Goal: Information Seeking & Learning: Compare options

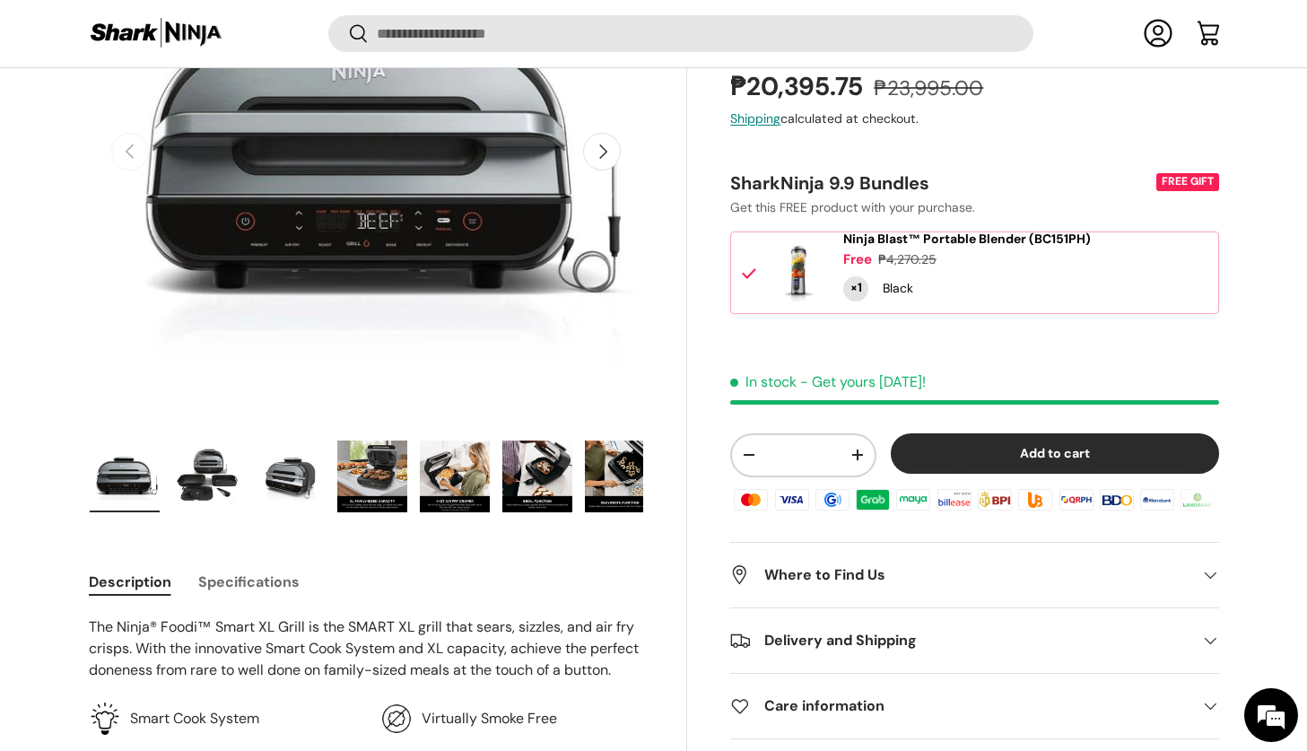
scroll to position [310, 0]
click at [210, 475] on img "Gallery Viewer" at bounding box center [207, 476] width 70 height 72
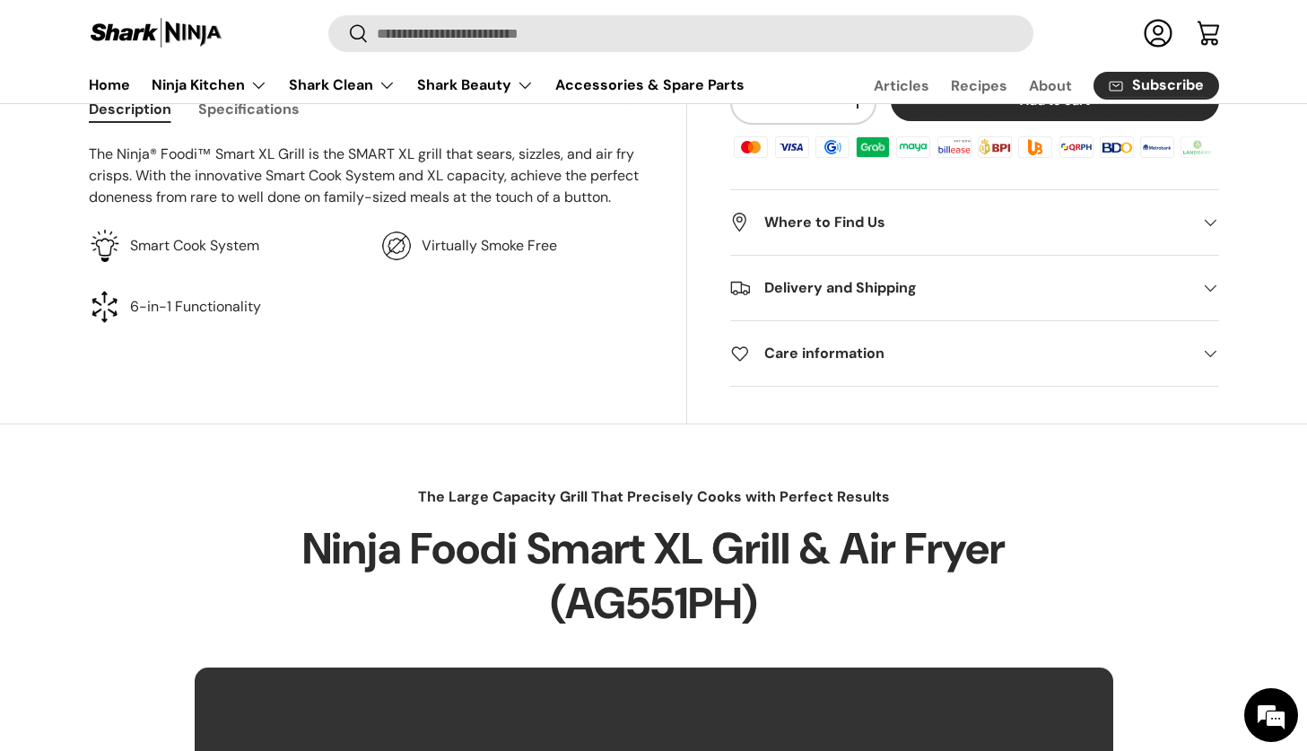
scroll to position [0, 0]
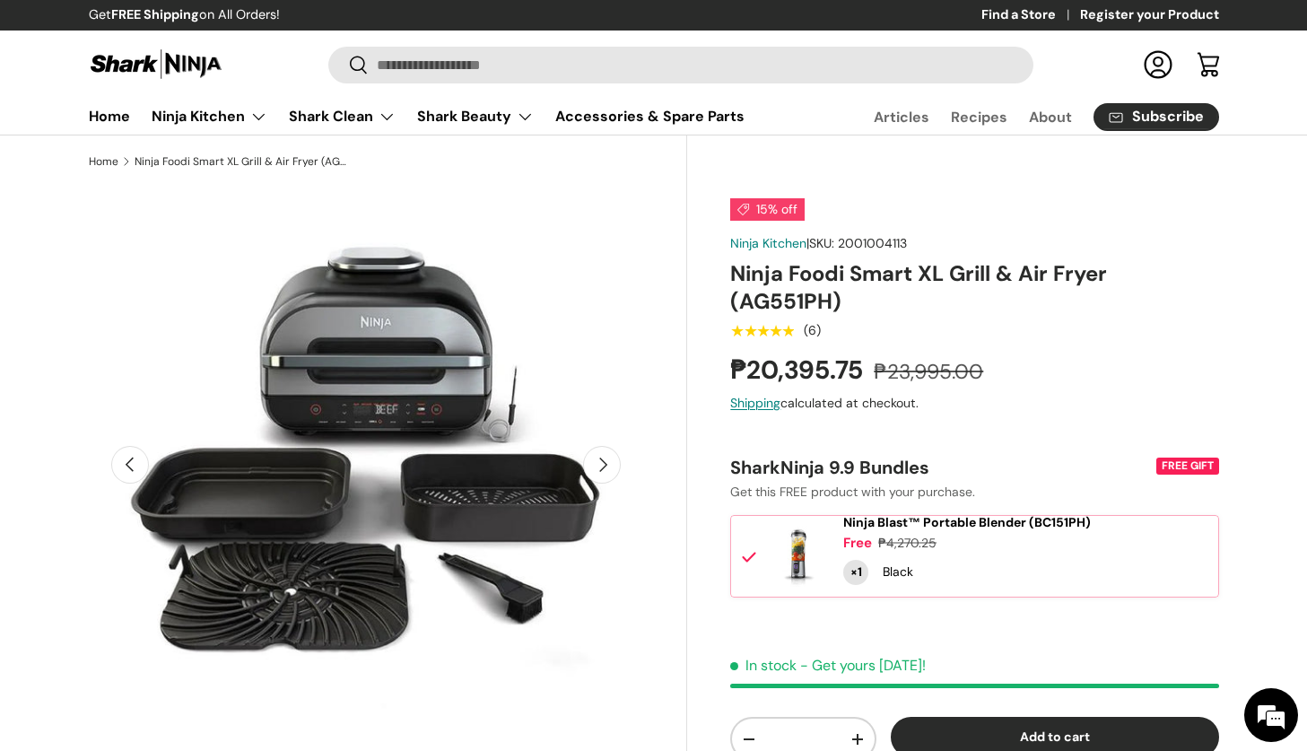
click at [185, 59] on img at bounding box center [156, 64] width 135 height 35
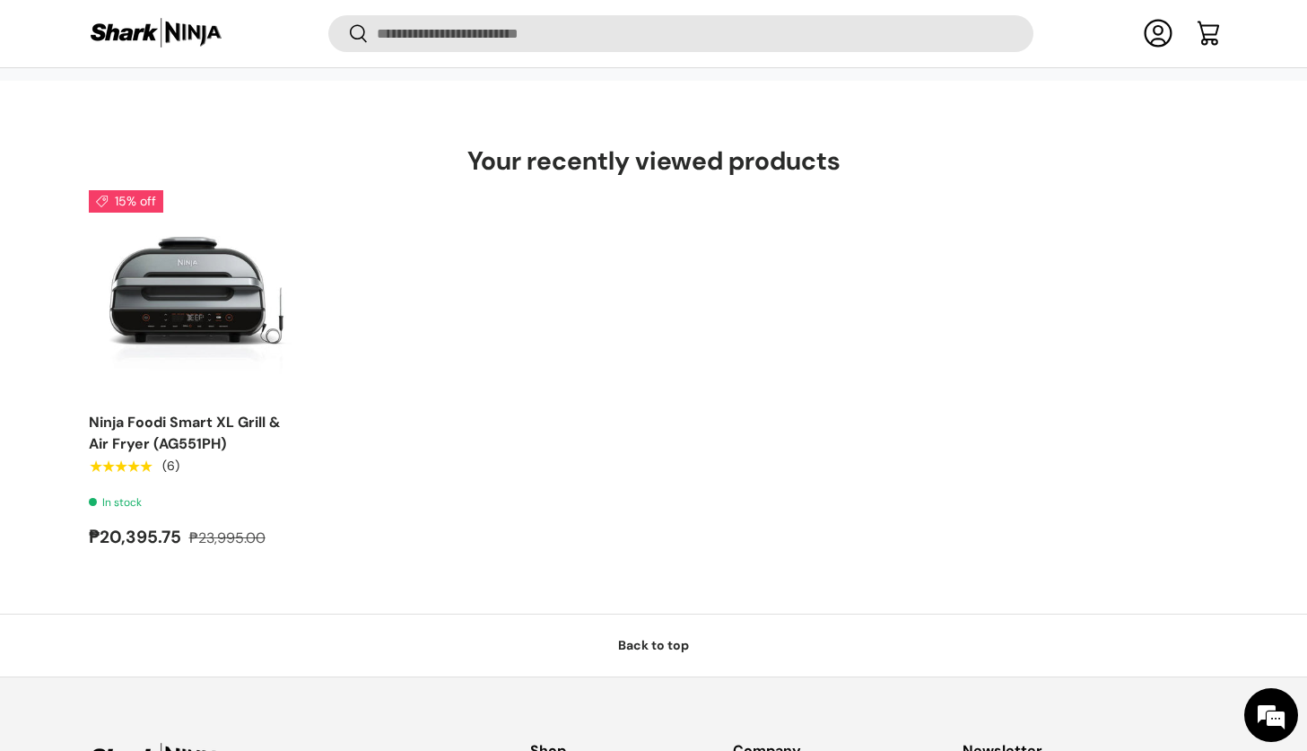
scroll to position [5432, 0]
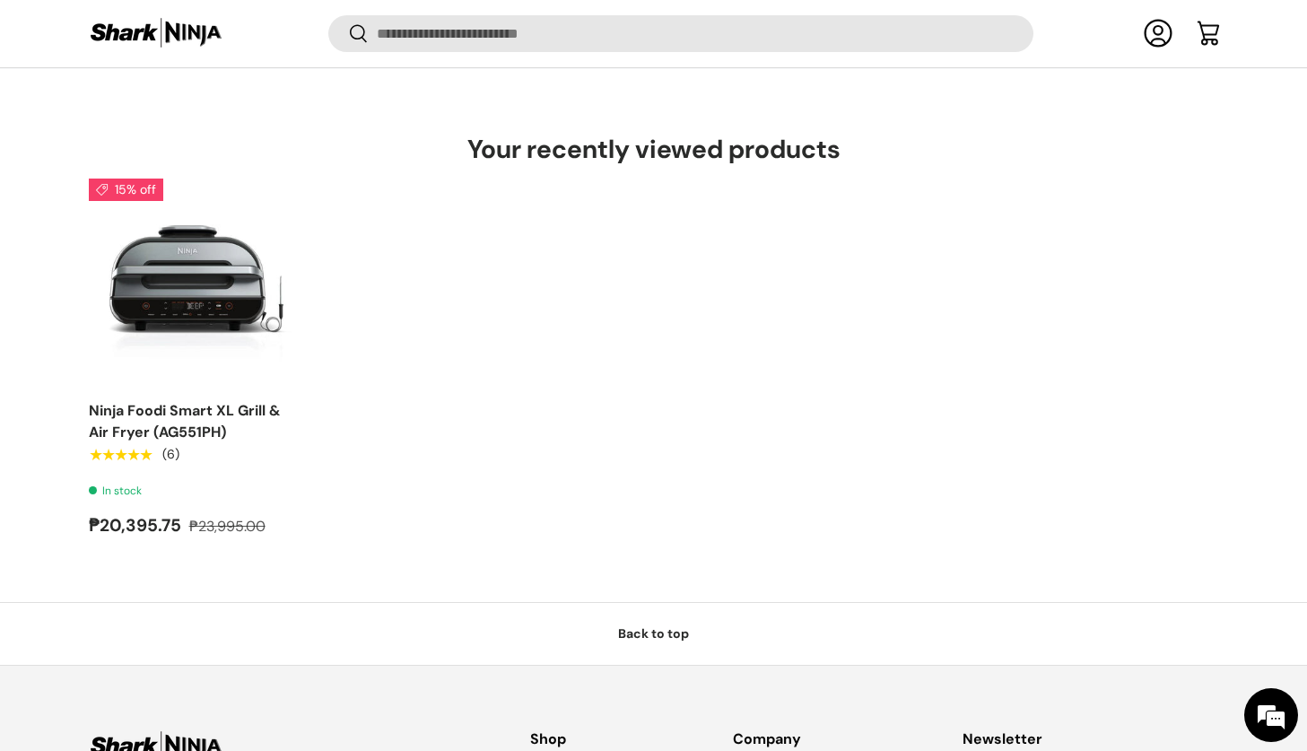
click at [1160, 34] on link "Log in" at bounding box center [1157, 32] width 39 height 39
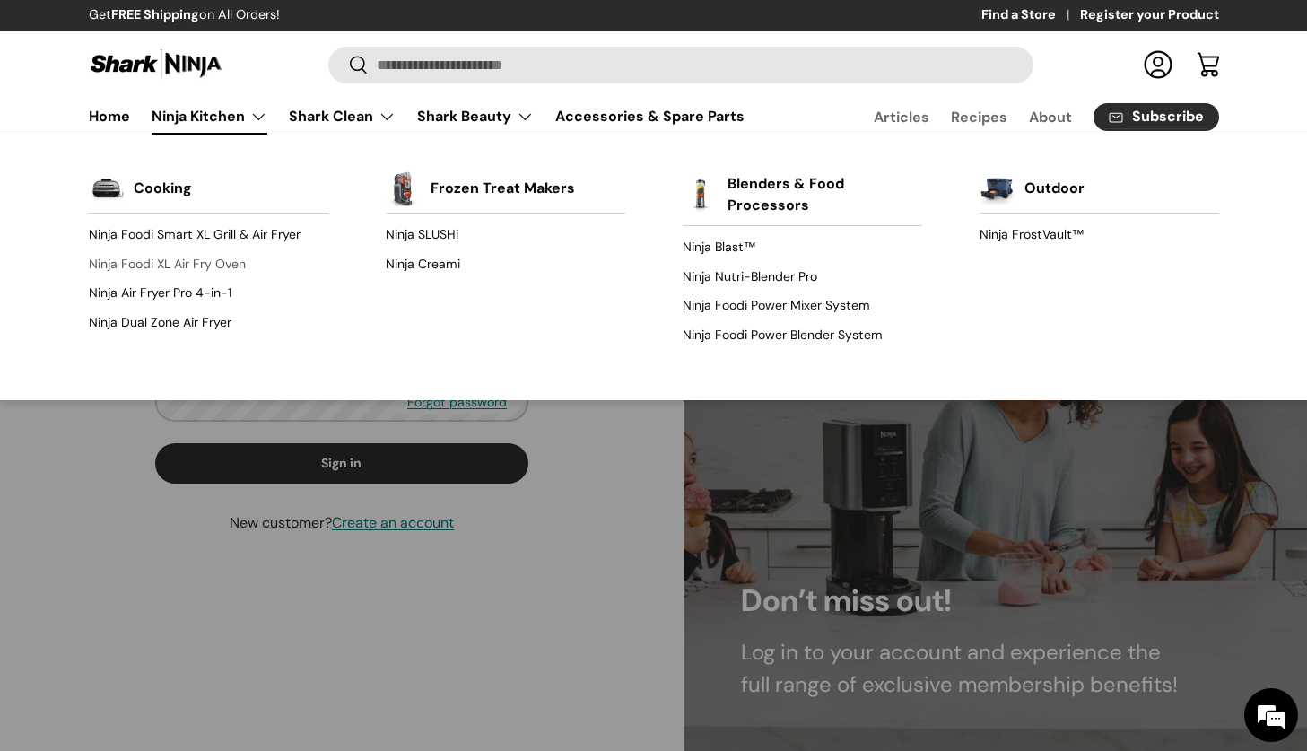
click at [223, 264] on link "Ninja Foodi XL Air Fry Oven" at bounding box center [209, 263] width 240 height 29
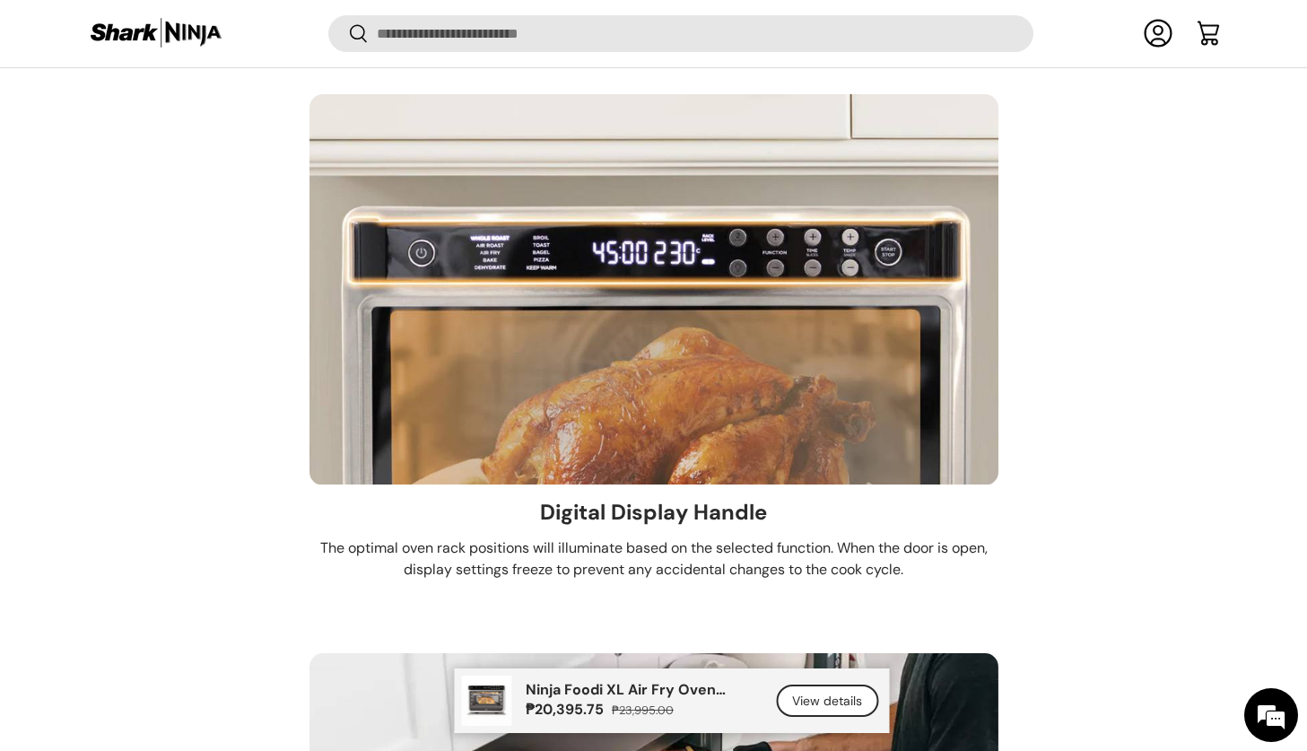
scroll to position [6168, 0]
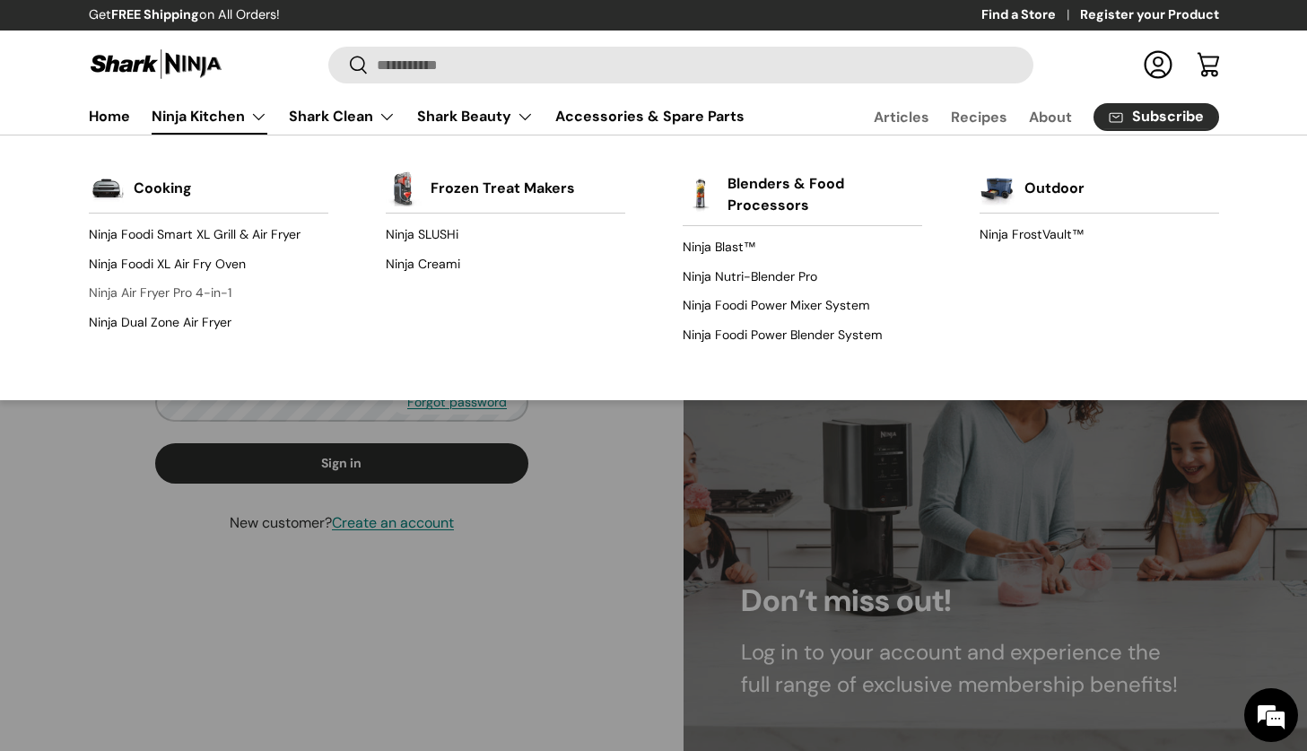
click at [224, 295] on link "Ninja Air Fryer Pro 4-in-1" at bounding box center [209, 293] width 240 height 29
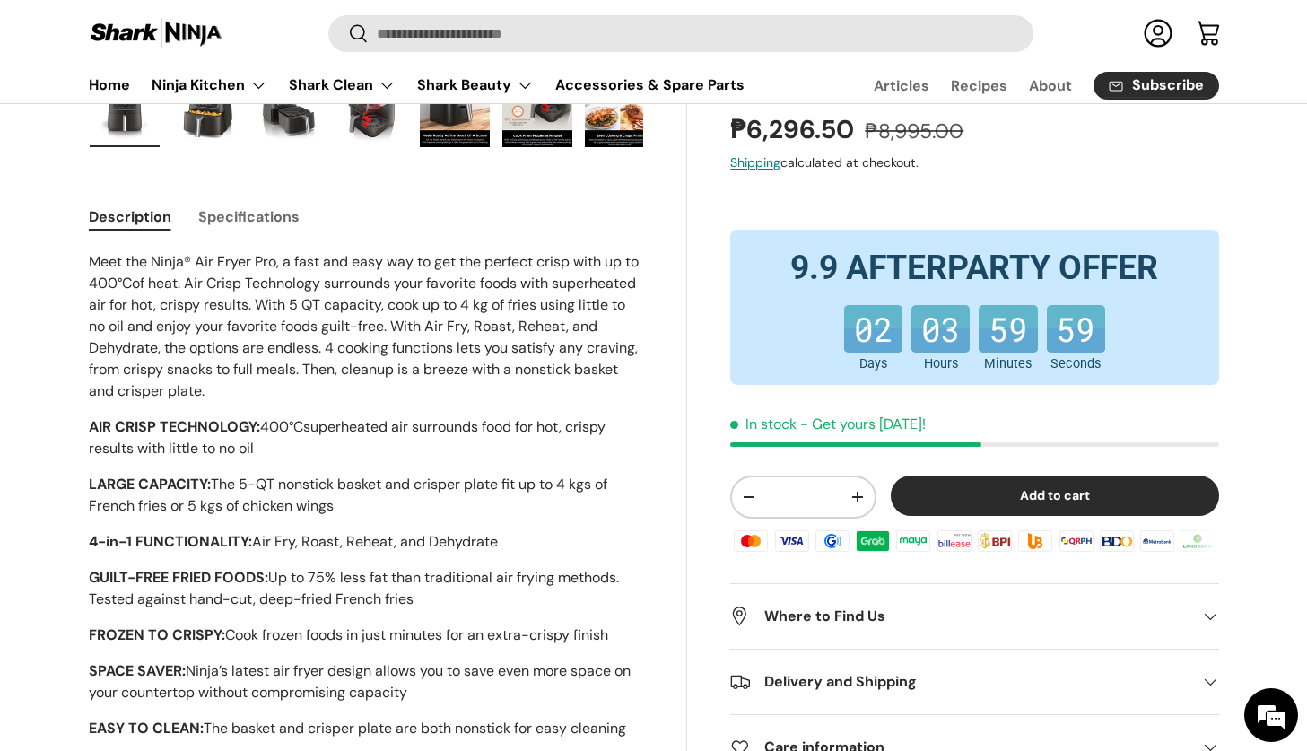
scroll to position [386, 0]
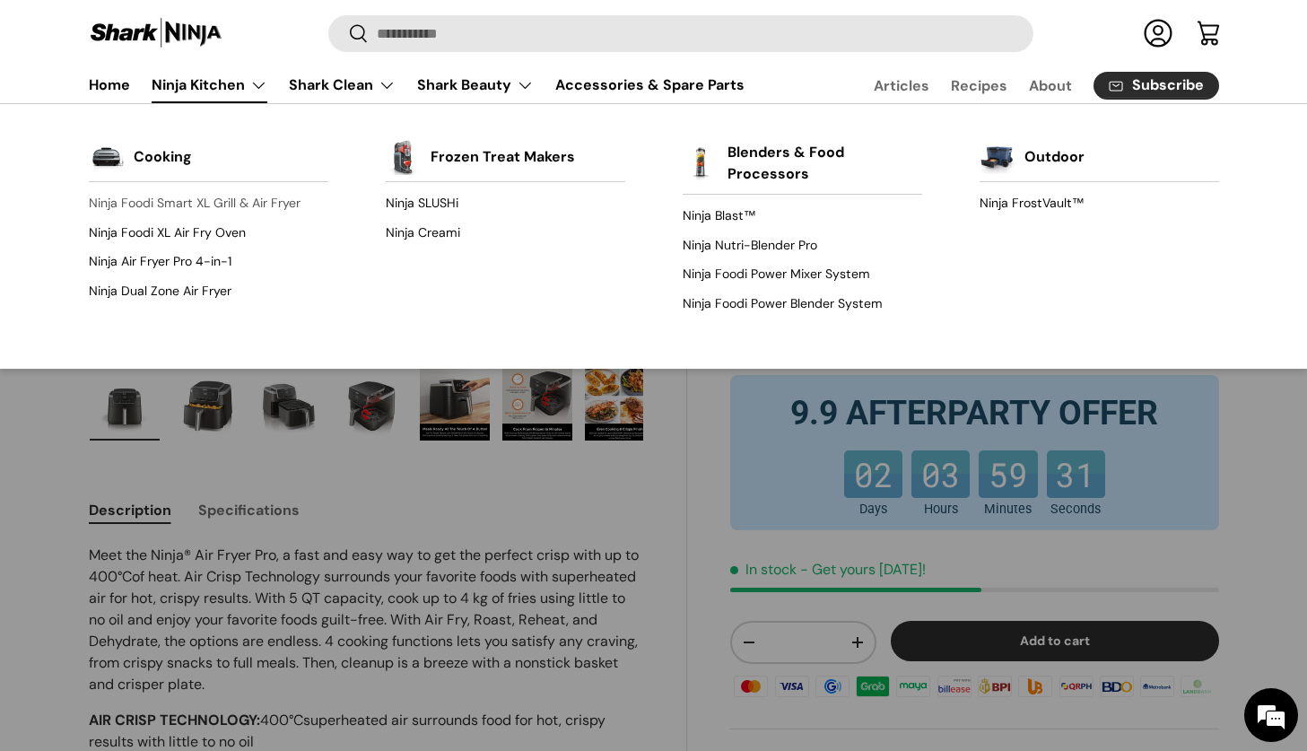
click at [195, 201] on link "Ninja Foodi Smart XL Grill & Air Fryer" at bounding box center [209, 203] width 240 height 29
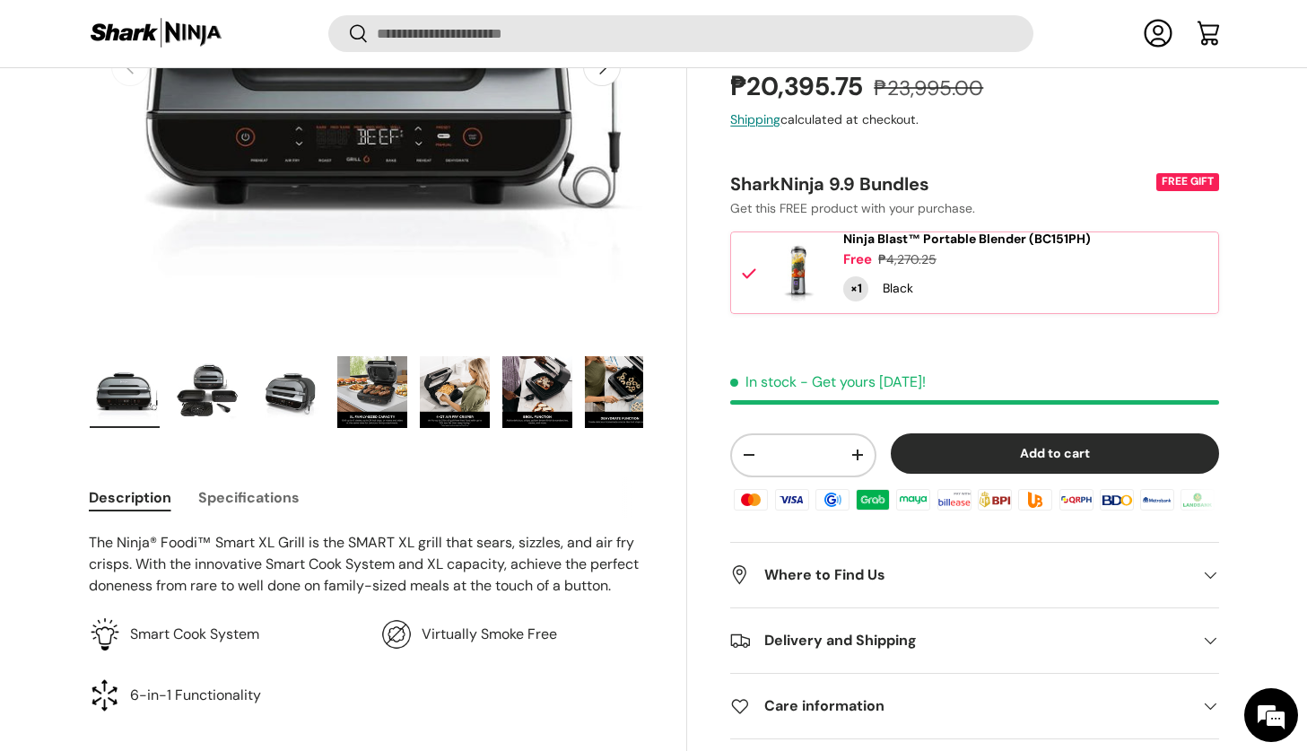
scroll to position [396, 0]
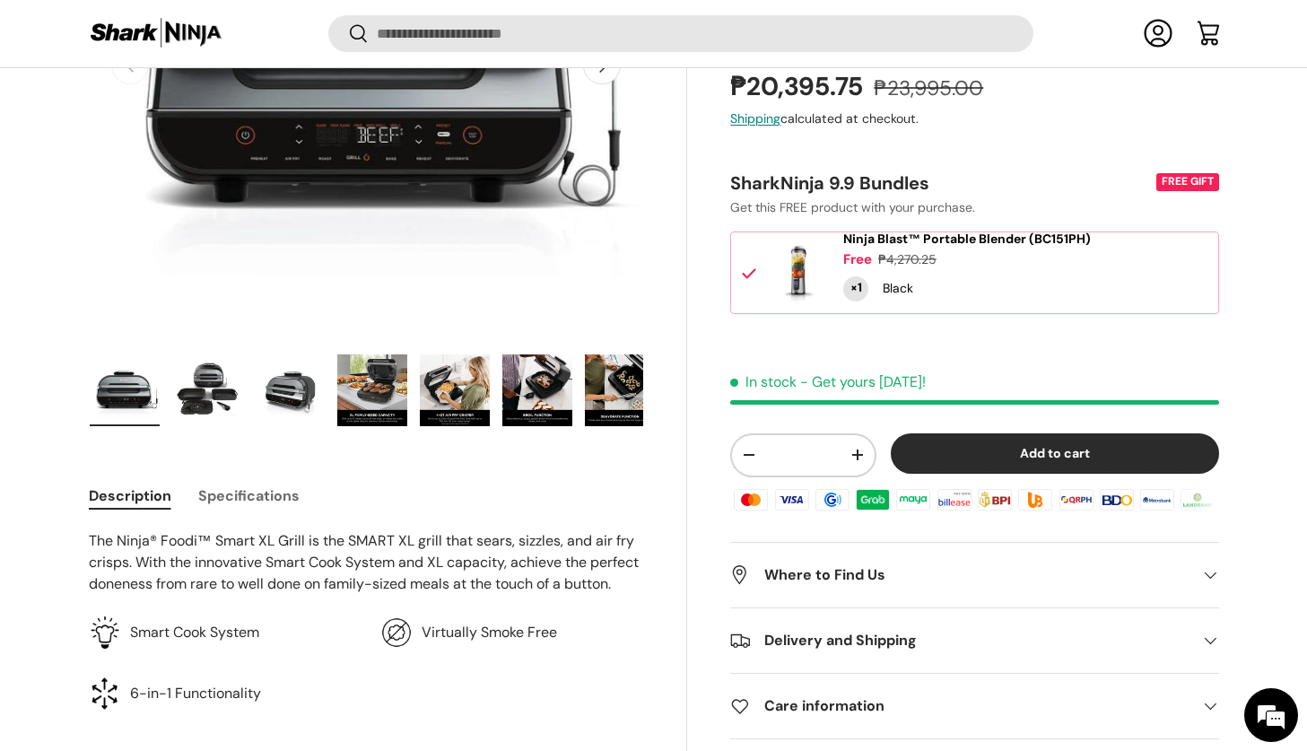
click at [199, 391] on img "Gallery Viewer" at bounding box center [207, 390] width 70 height 72
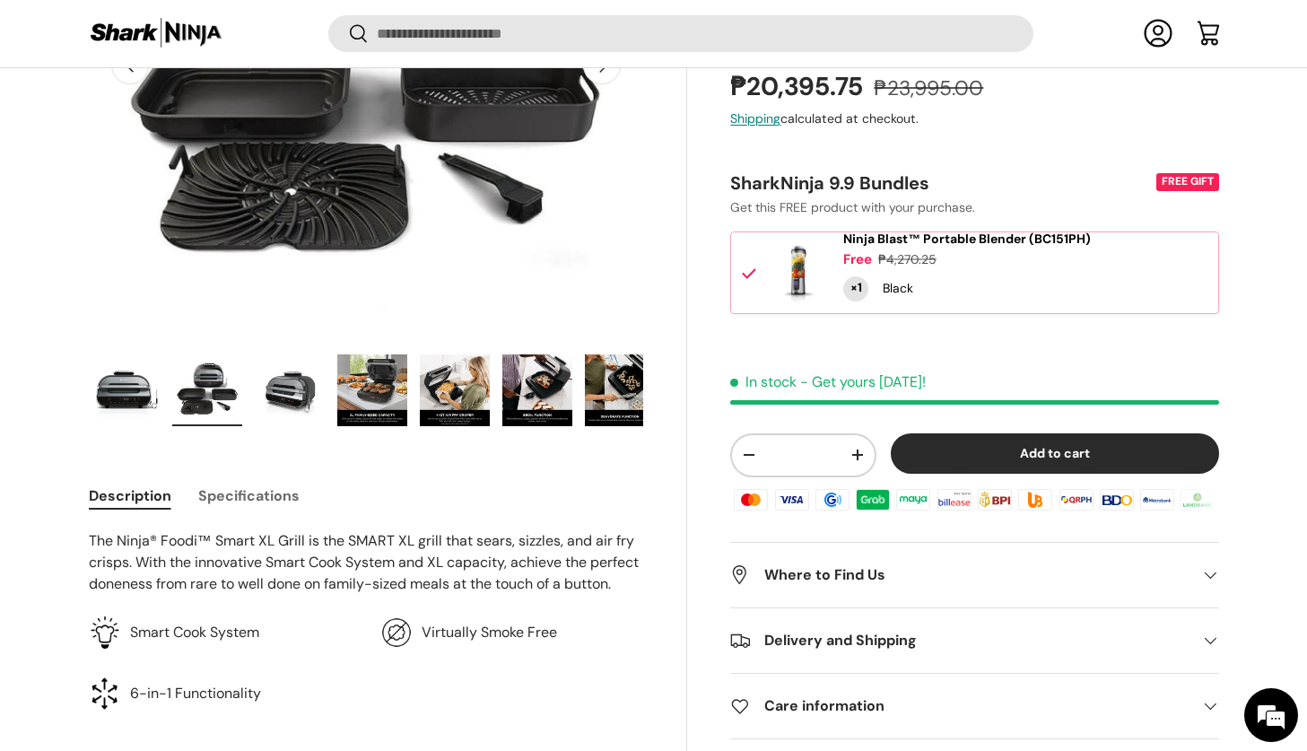
click at [286, 397] on img "Gallery Viewer" at bounding box center [290, 390] width 70 height 72
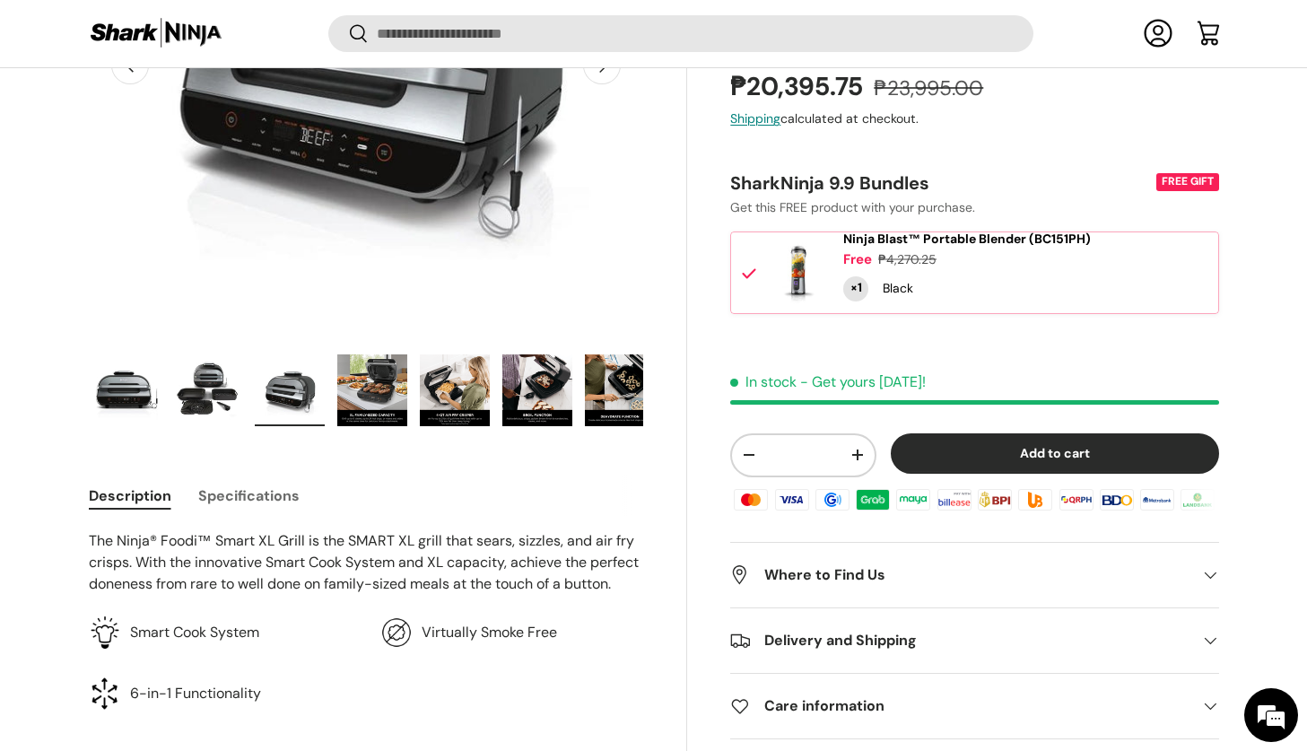
click at [342, 403] on img "Gallery Viewer" at bounding box center [372, 390] width 70 height 72
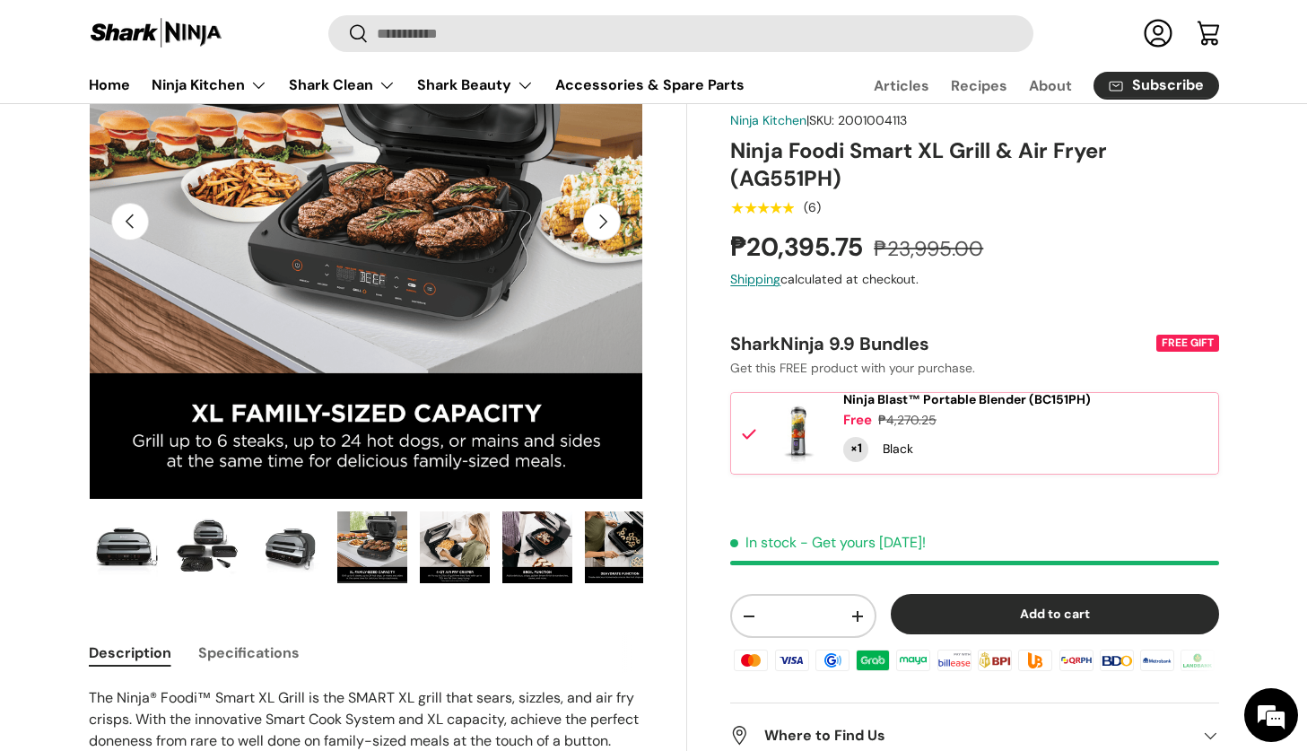
scroll to position [209, 0]
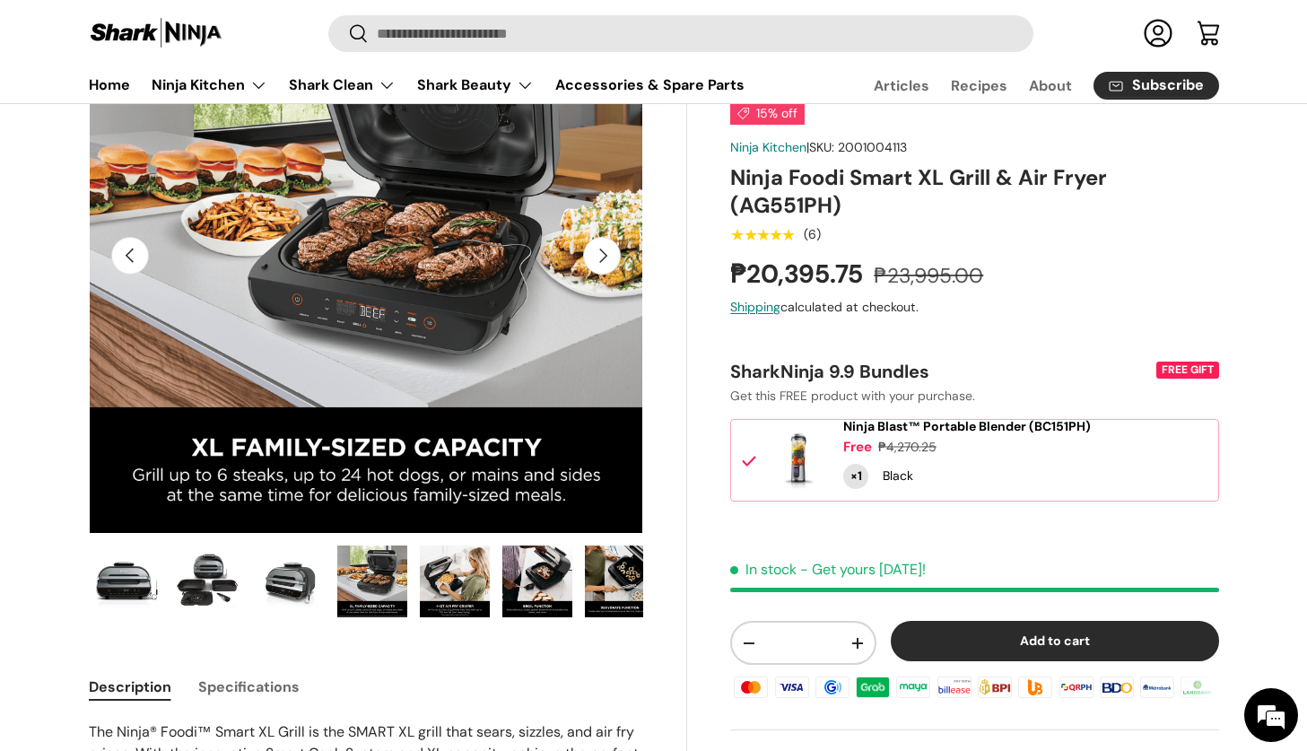
click at [605, 581] on img "Gallery Viewer" at bounding box center [620, 581] width 70 height 72
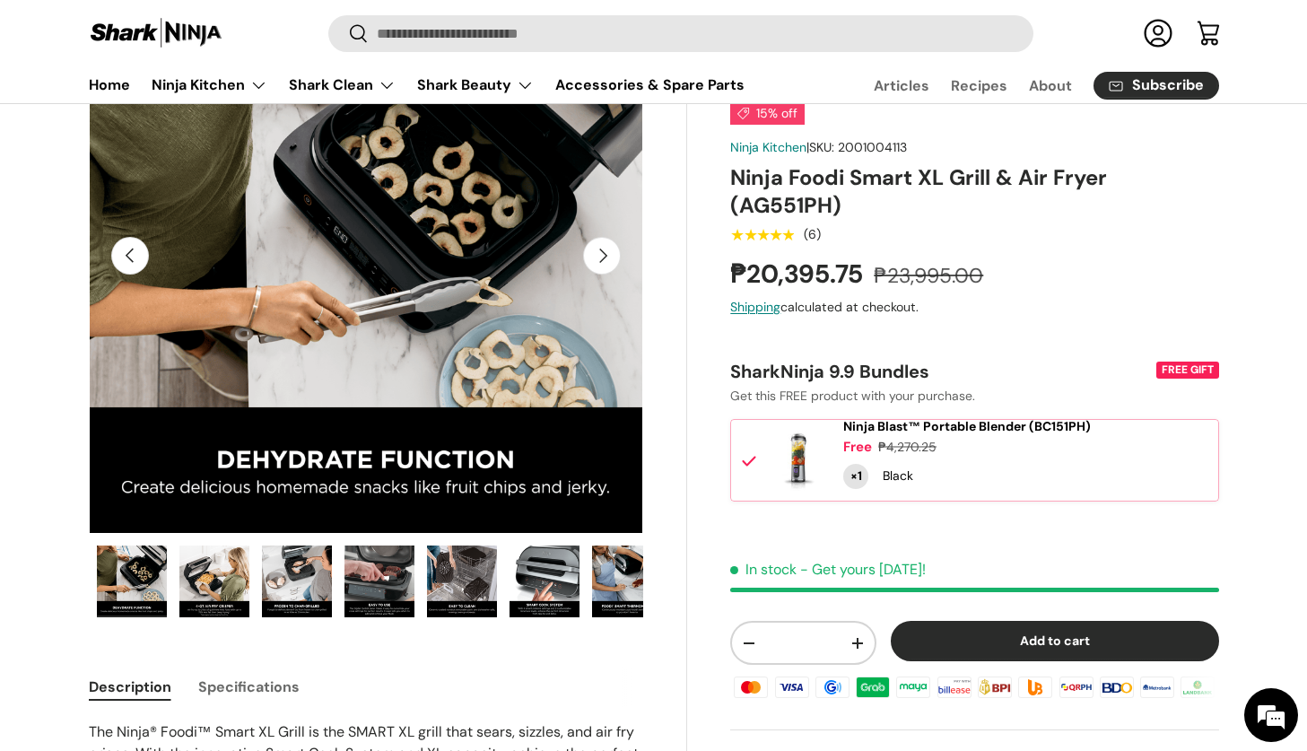
scroll to position [0, 495]
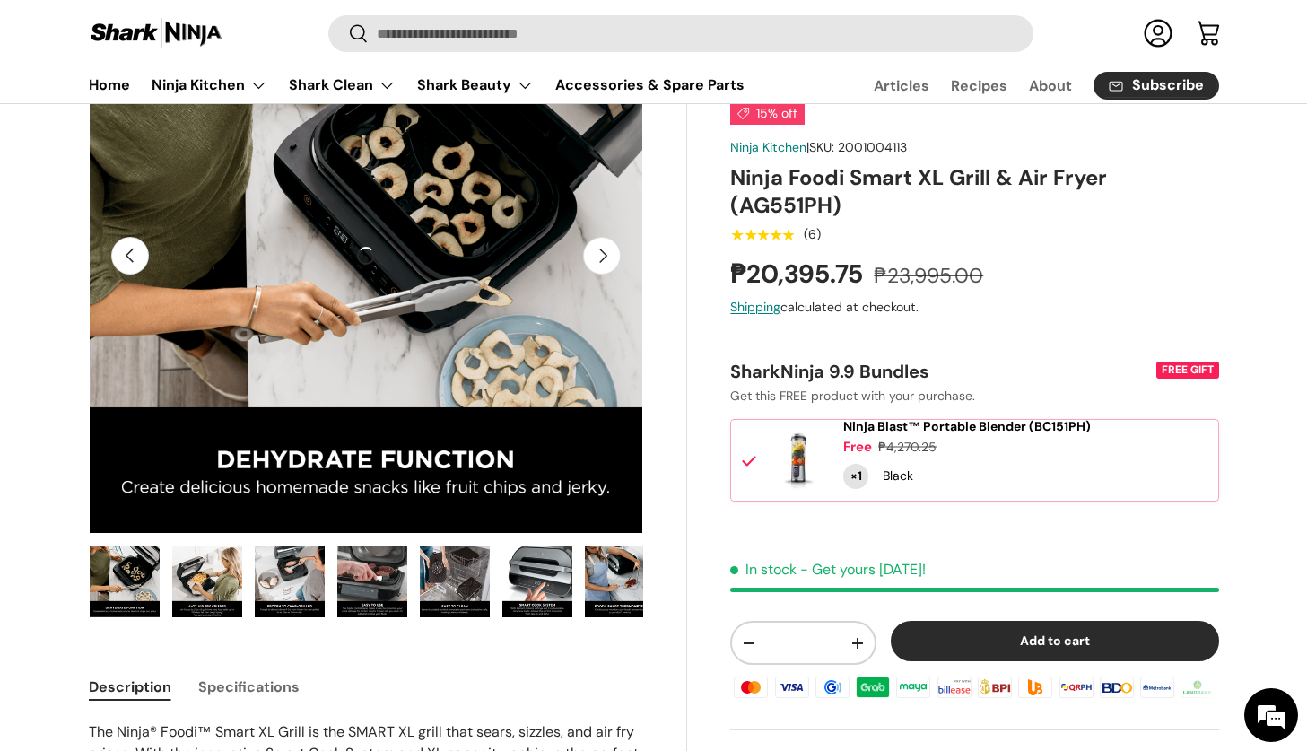
click at [602, 266] on button "Next" at bounding box center [602, 256] width 38 height 38
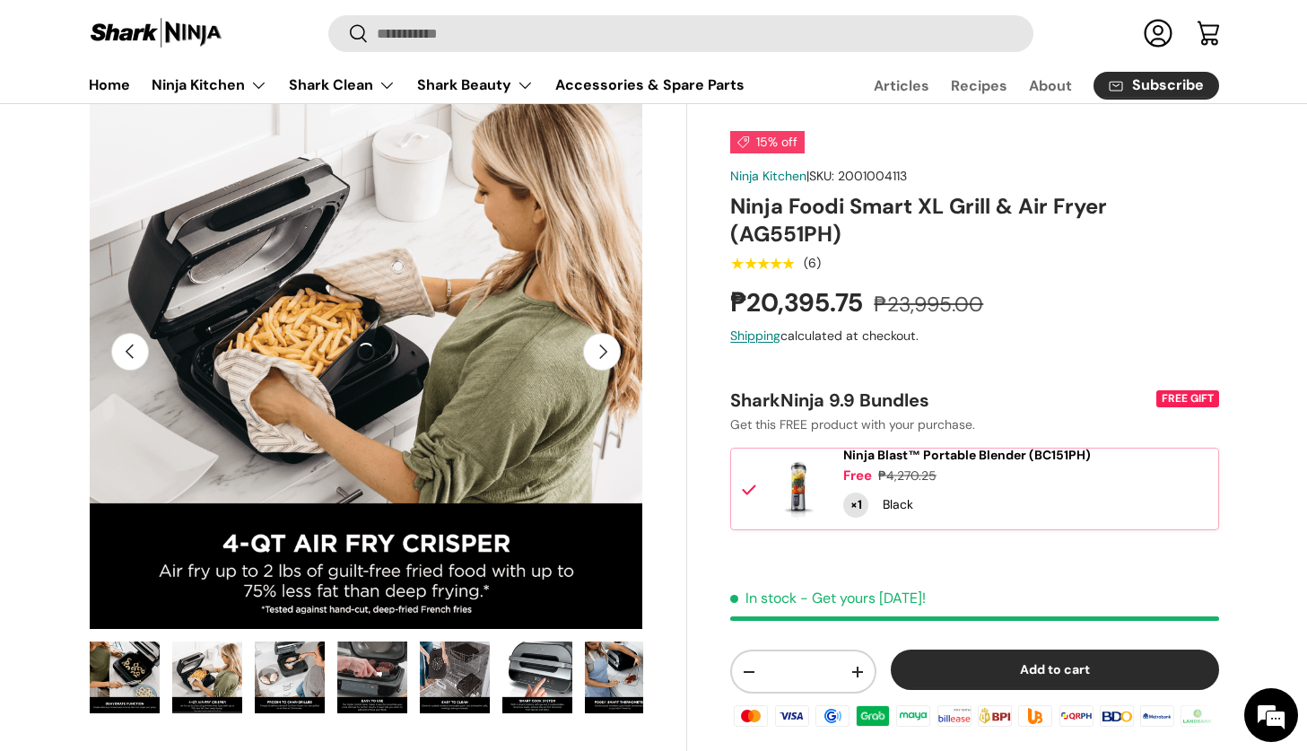
scroll to position [109, 0]
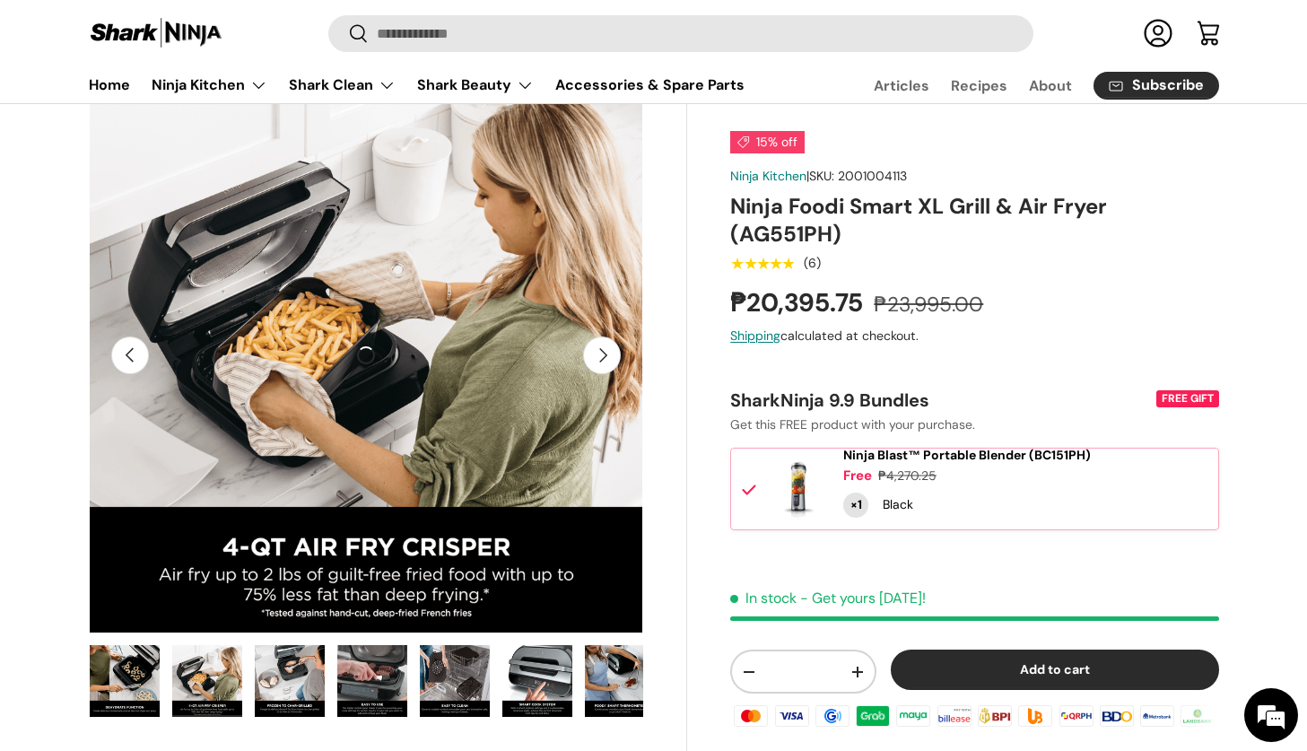
click at [606, 350] on button "Next" at bounding box center [602, 355] width 38 height 38
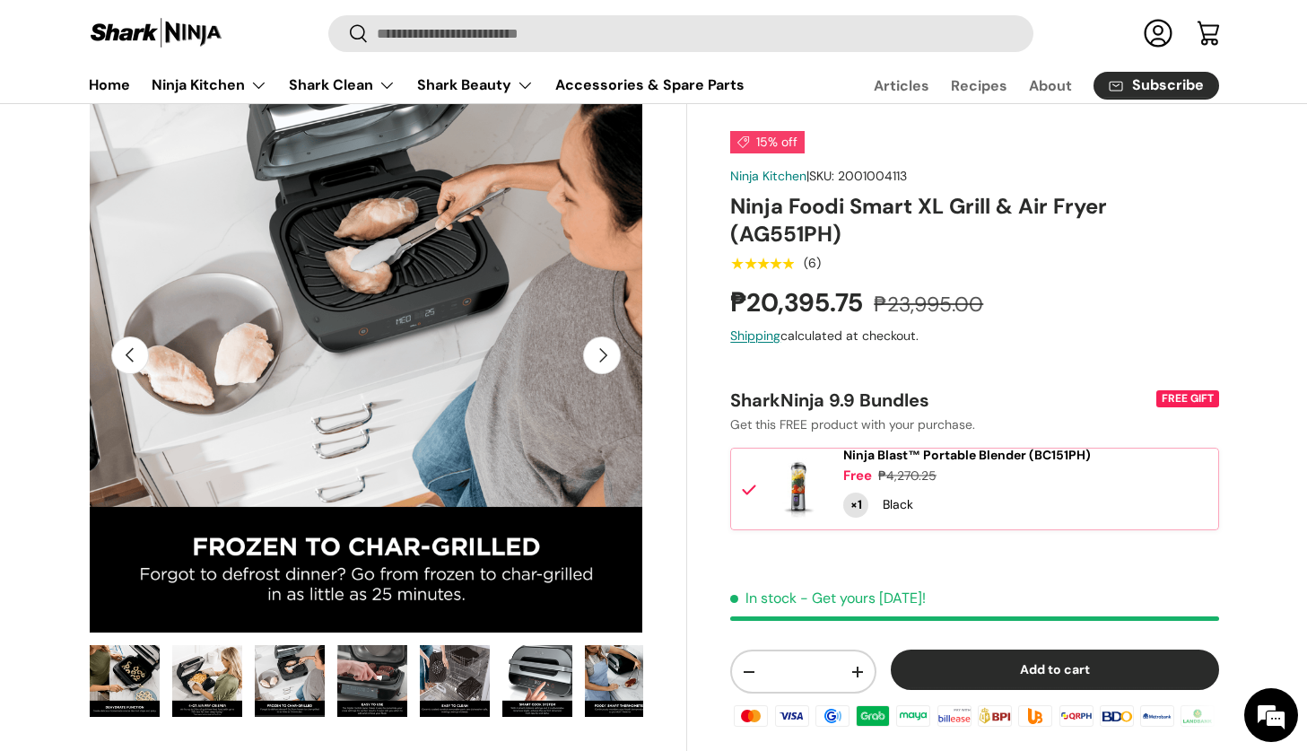
click at [606, 350] on button "Next" at bounding box center [602, 355] width 38 height 38
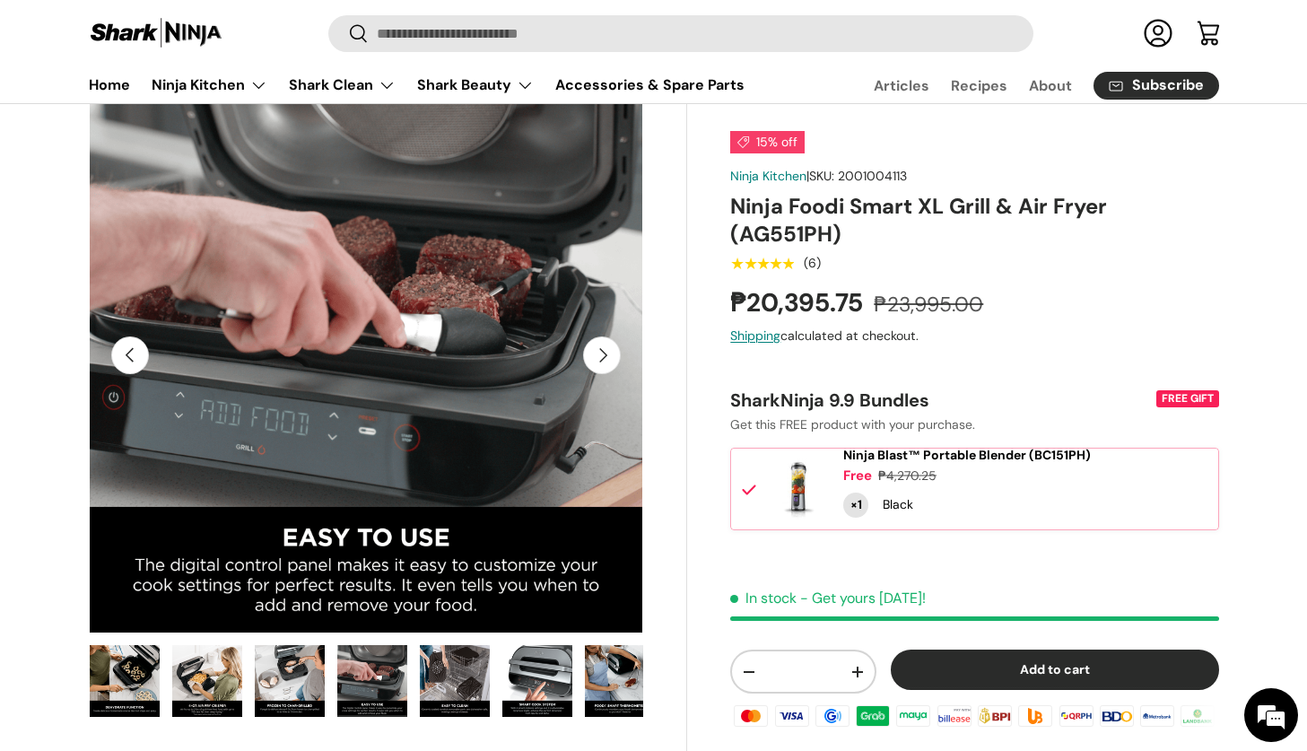
click at [606, 350] on button "Next" at bounding box center [602, 355] width 38 height 38
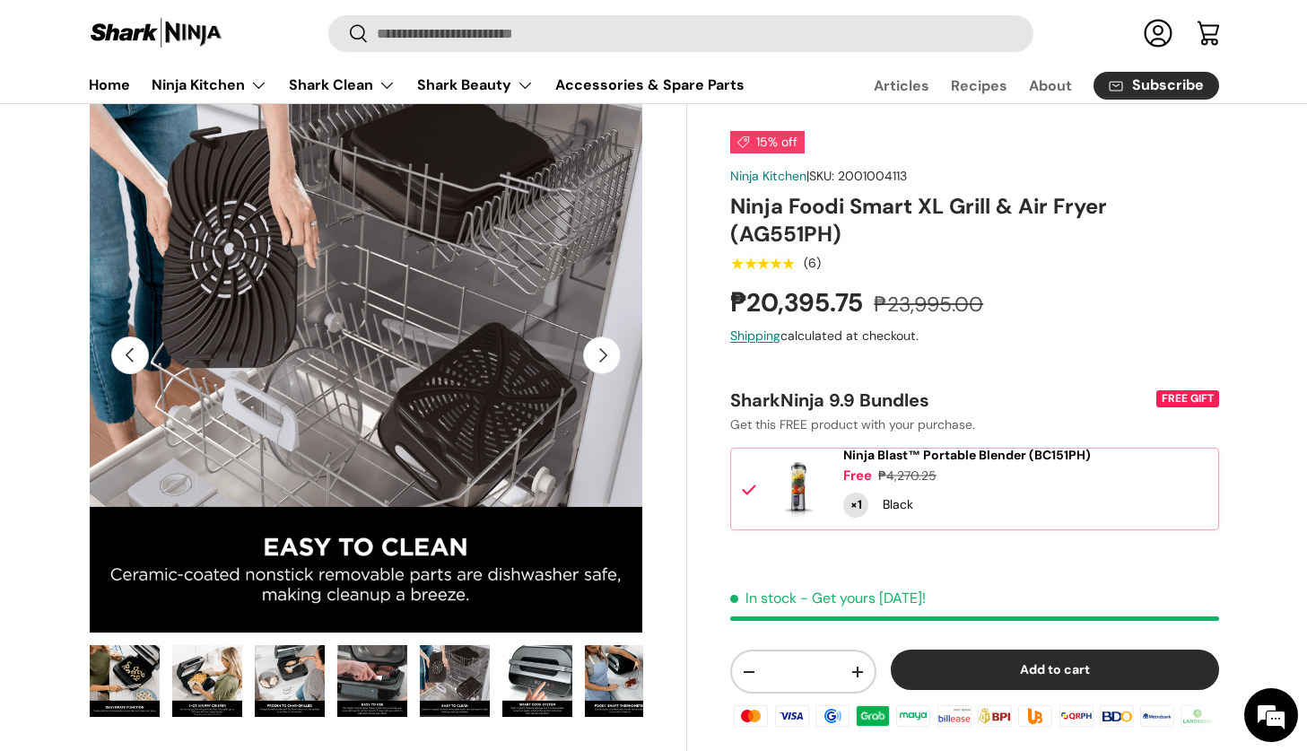
click at [606, 350] on button "Next" at bounding box center [602, 355] width 38 height 38
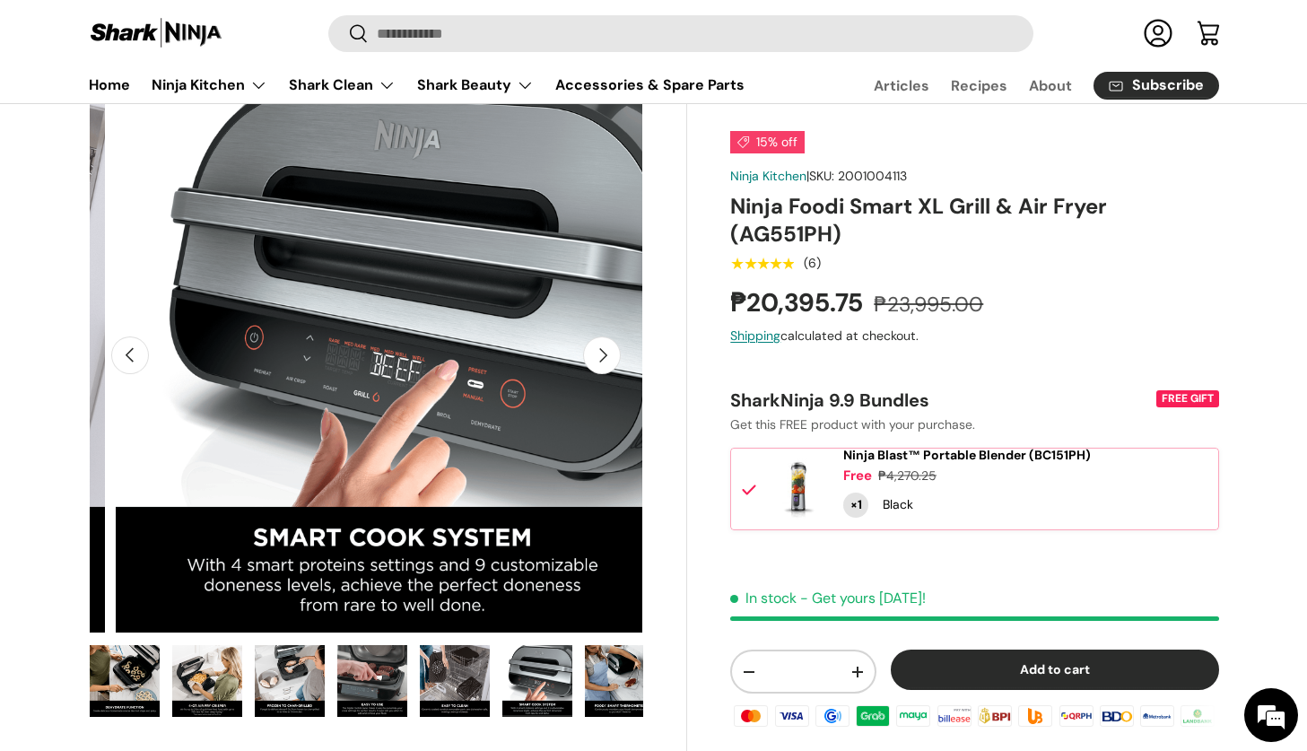
scroll to position [0, 6205]
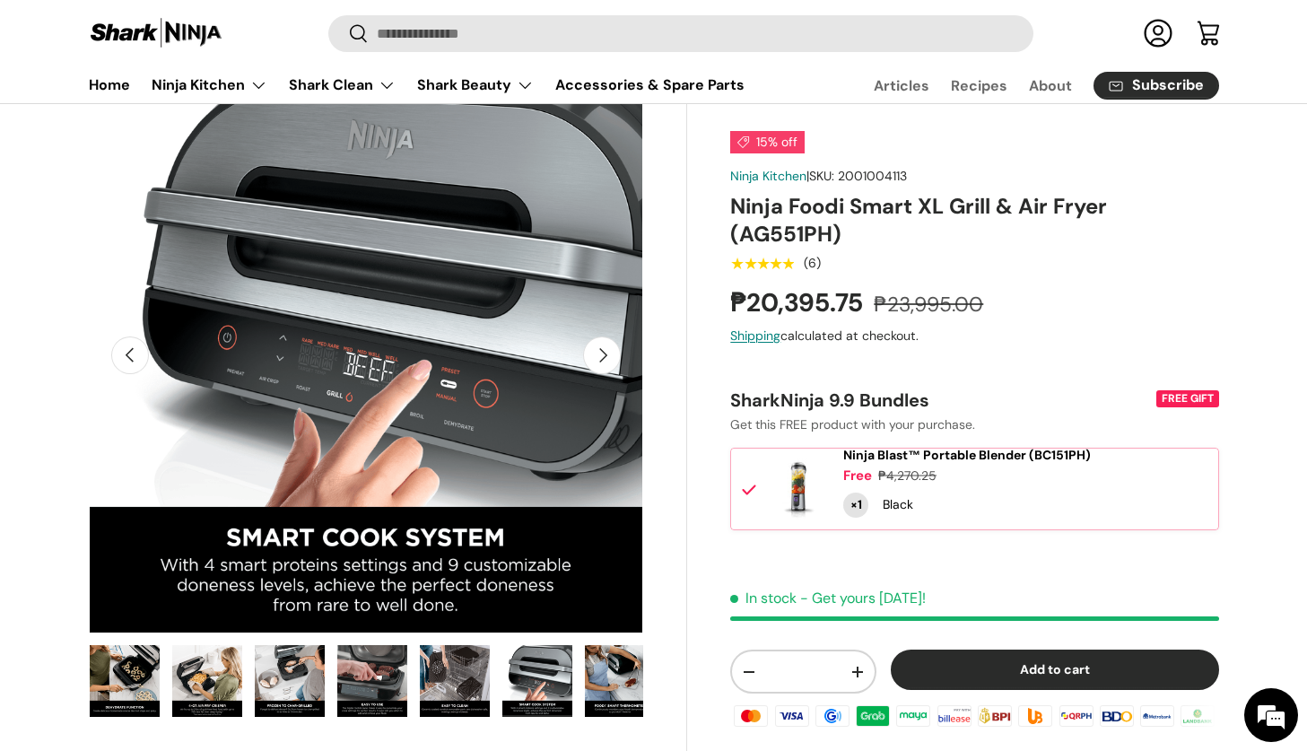
click at [607, 351] on button "Next" at bounding box center [602, 355] width 38 height 38
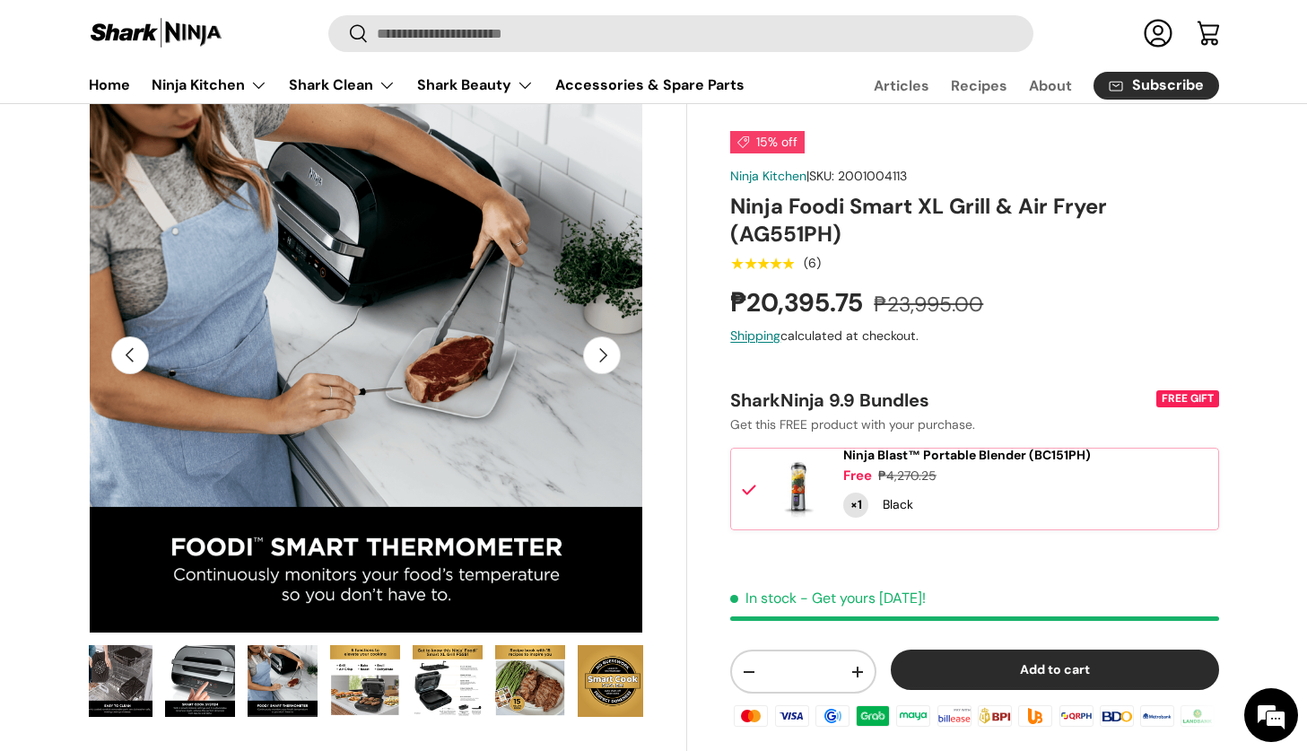
scroll to position [0, 837]
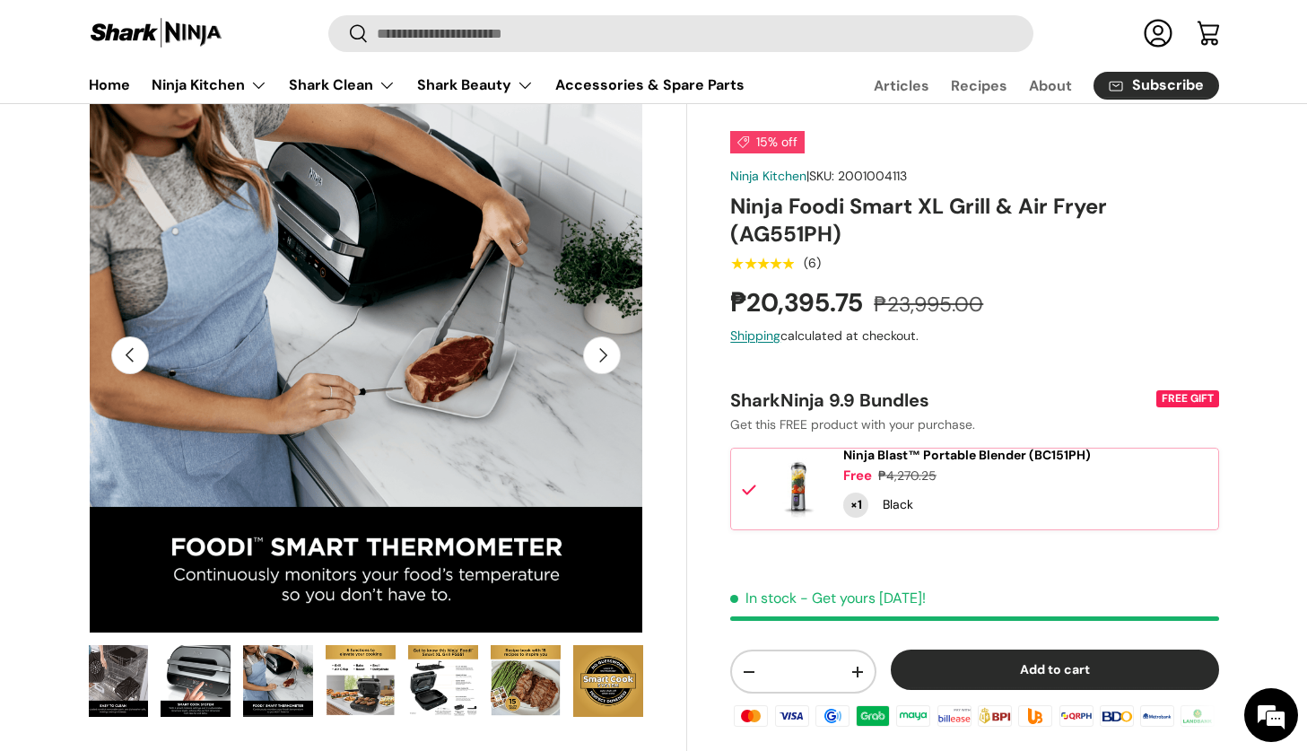
click at [607, 351] on button "Next" at bounding box center [602, 355] width 38 height 38
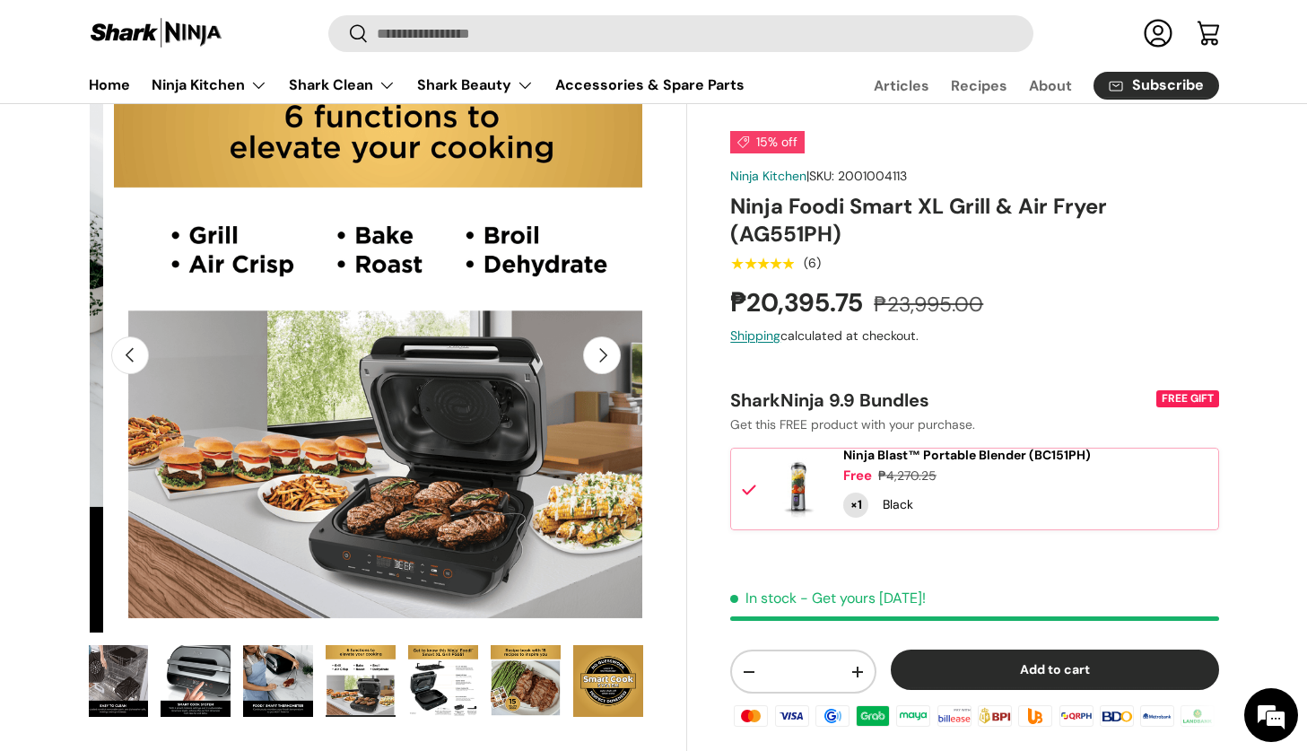
scroll to position [0, 7333]
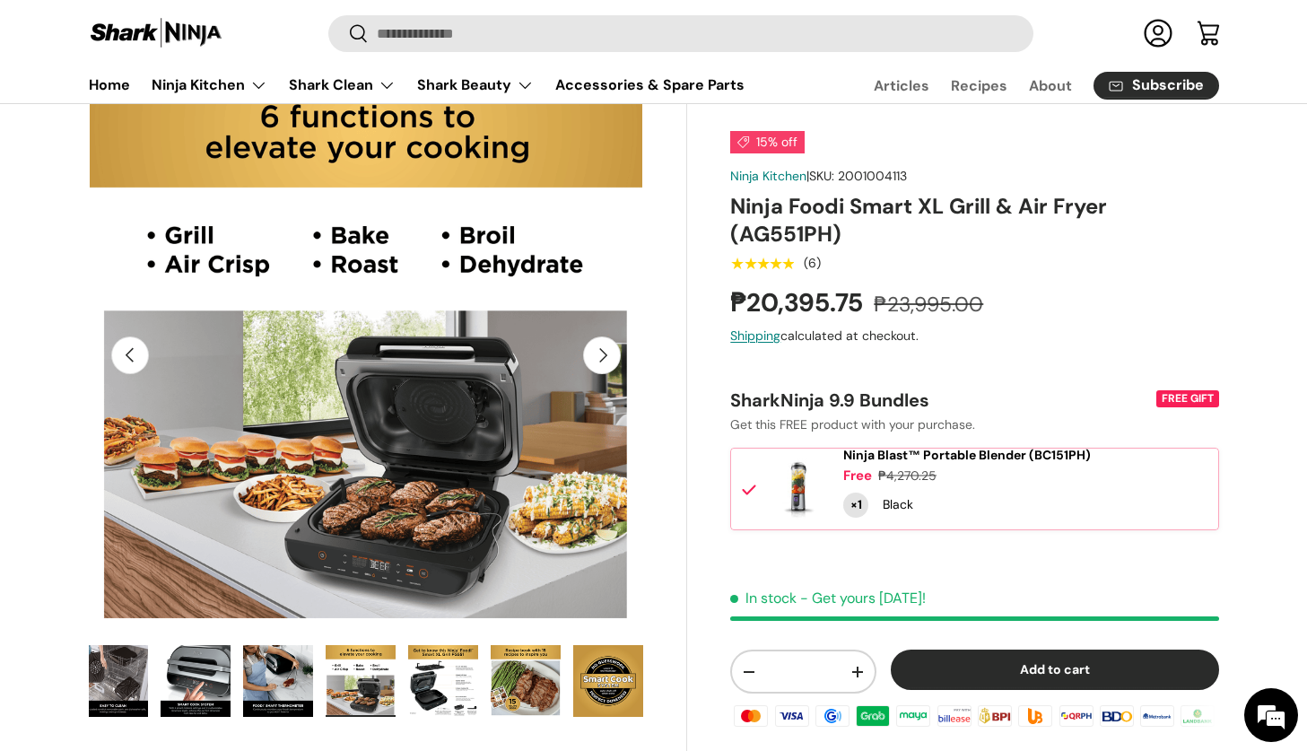
click at [607, 351] on button "Next" at bounding box center [602, 355] width 38 height 38
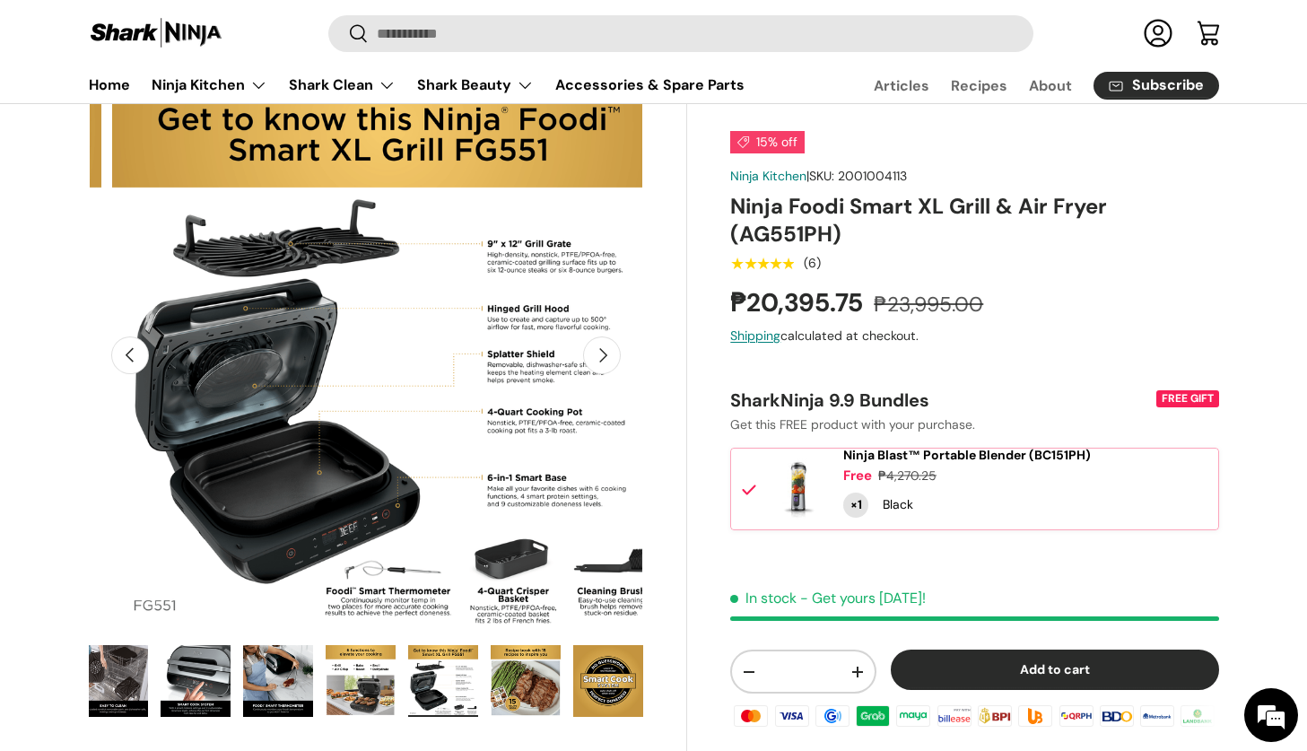
scroll to position [0, 7897]
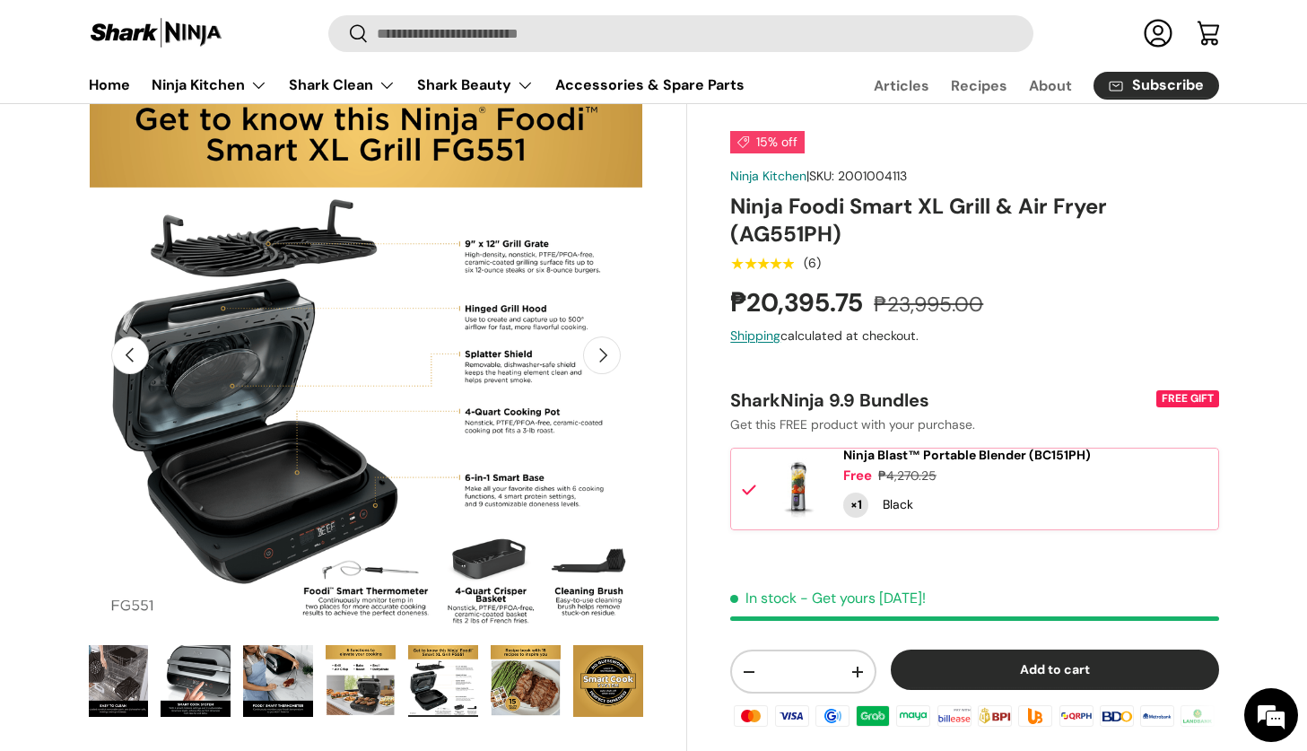
click at [607, 351] on button "Next" at bounding box center [602, 355] width 38 height 38
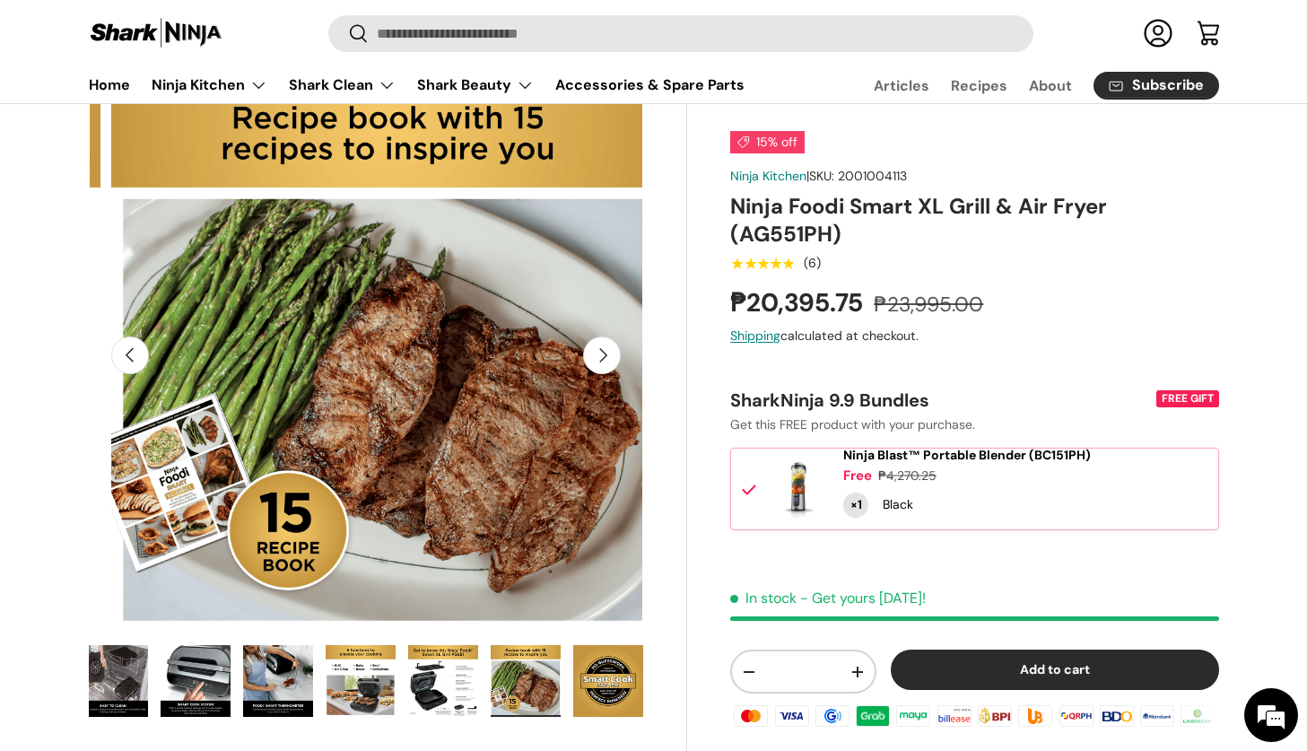
scroll to position [0, 8462]
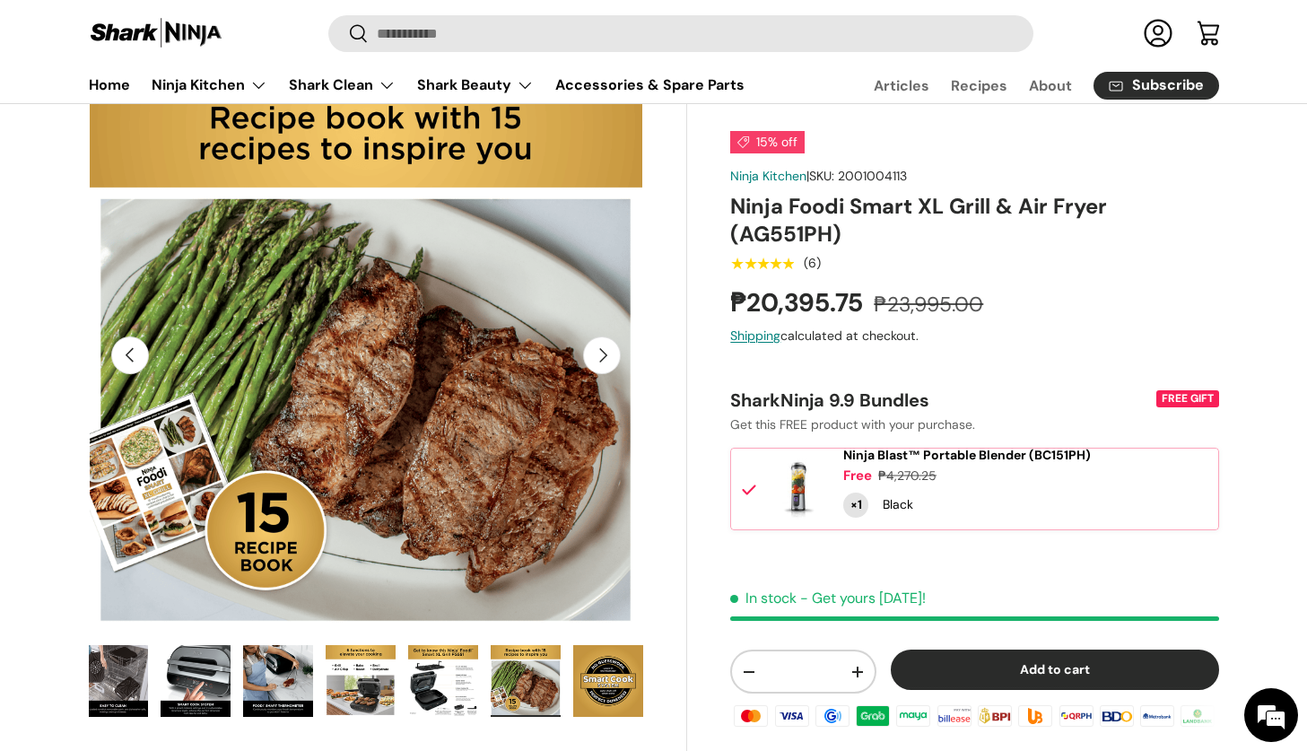
click at [607, 351] on button "Next" at bounding box center [602, 355] width 38 height 38
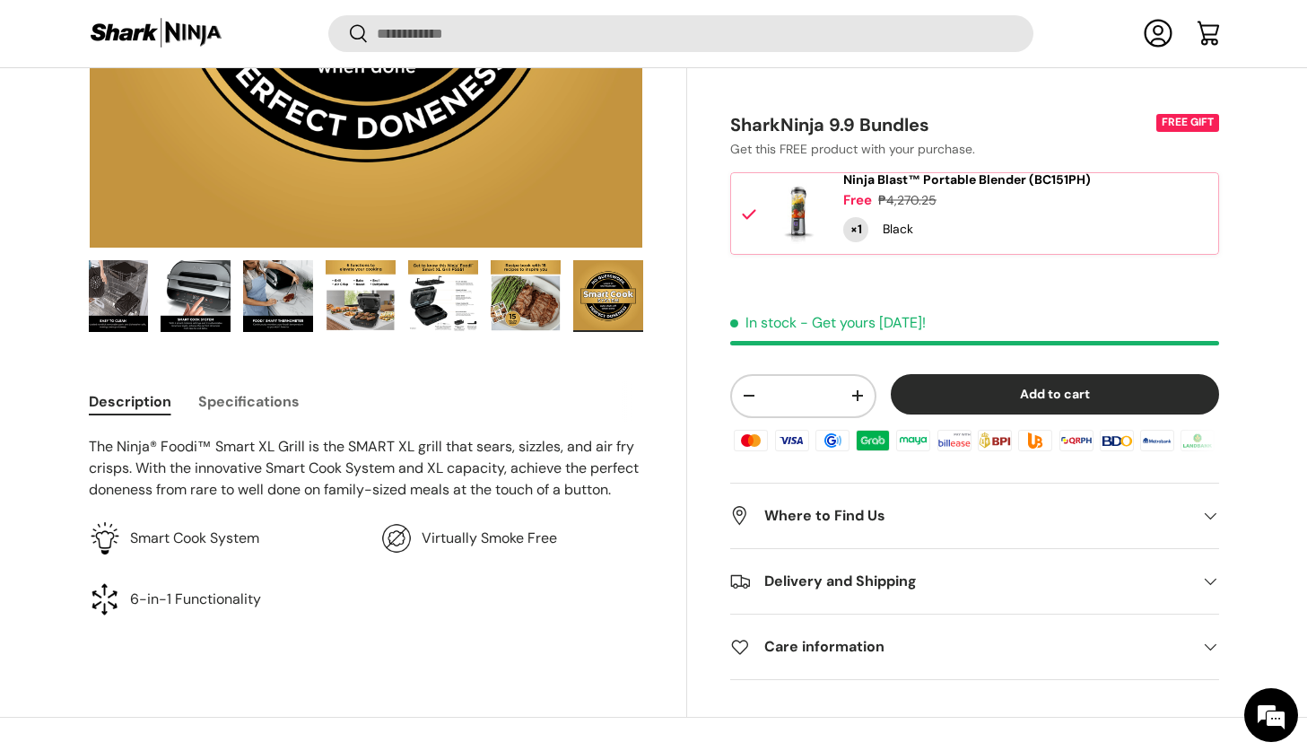
scroll to position [491, 0]
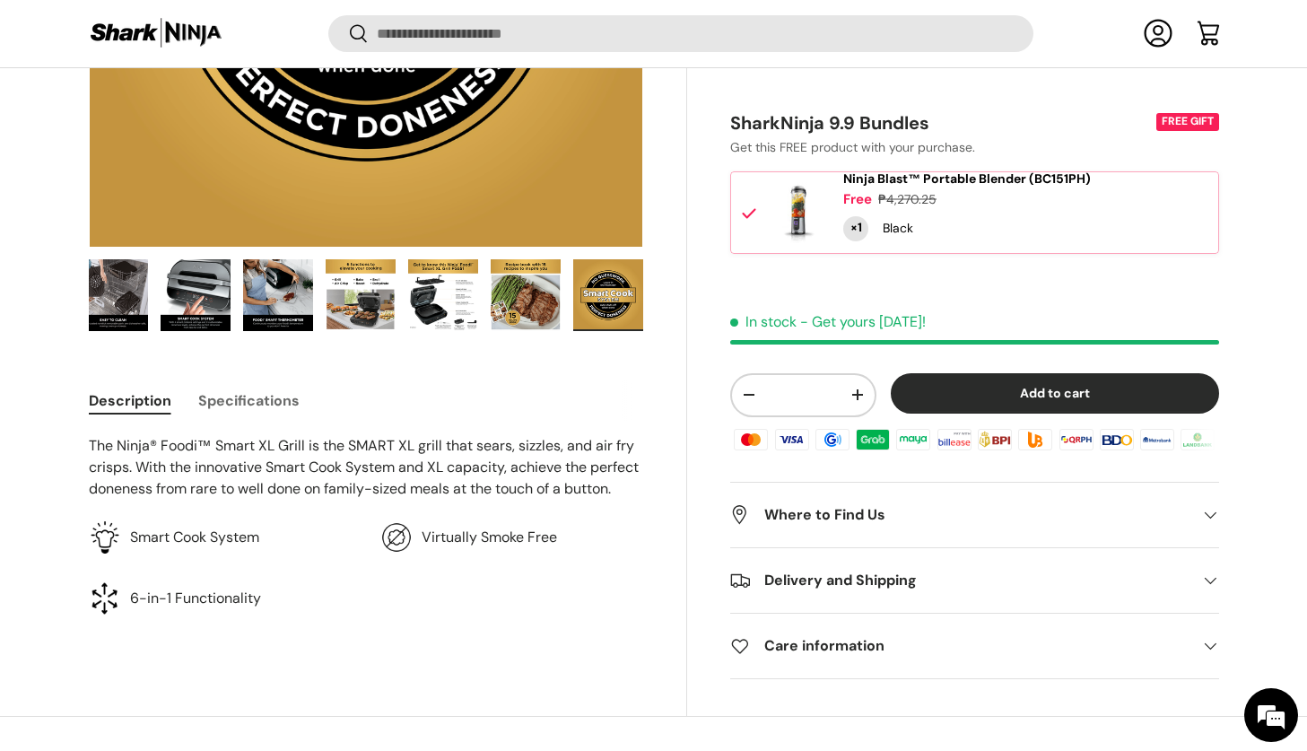
click at [204, 407] on button "Specifications" at bounding box center [248, 400] width 101 height 40
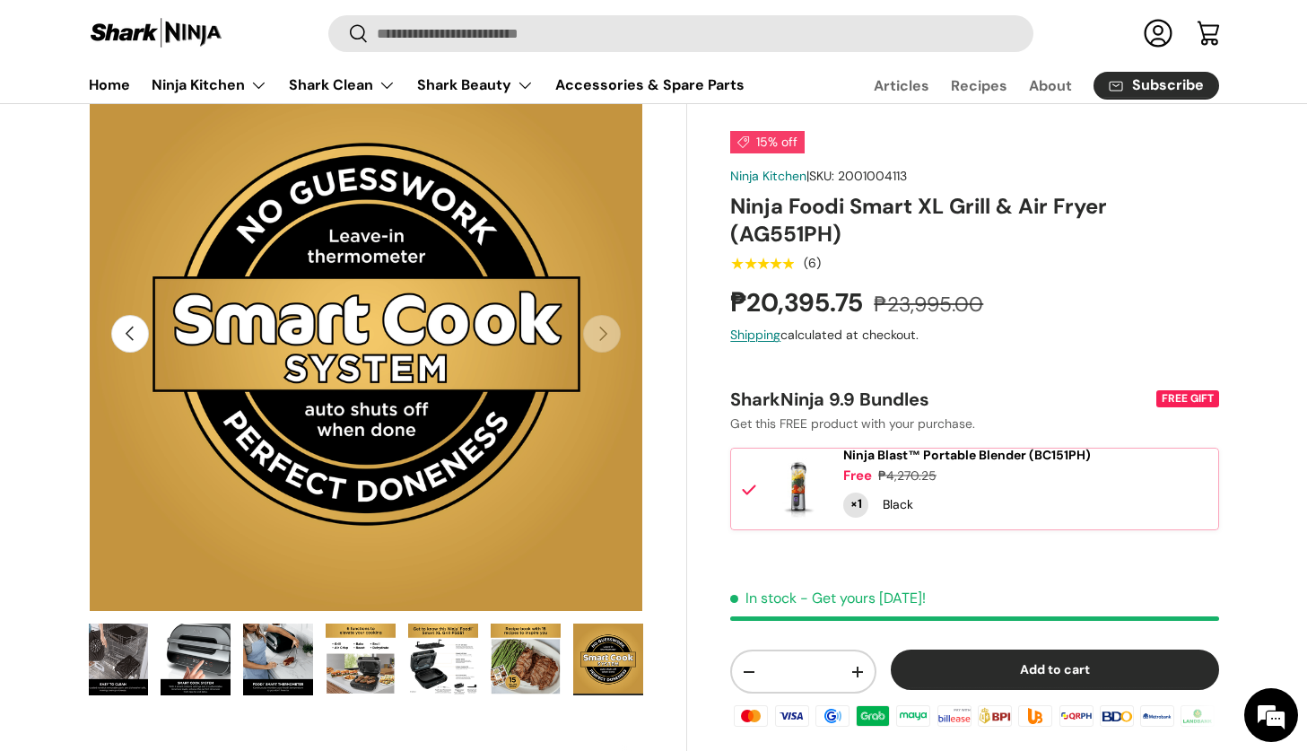
scroll to position [166, 0]
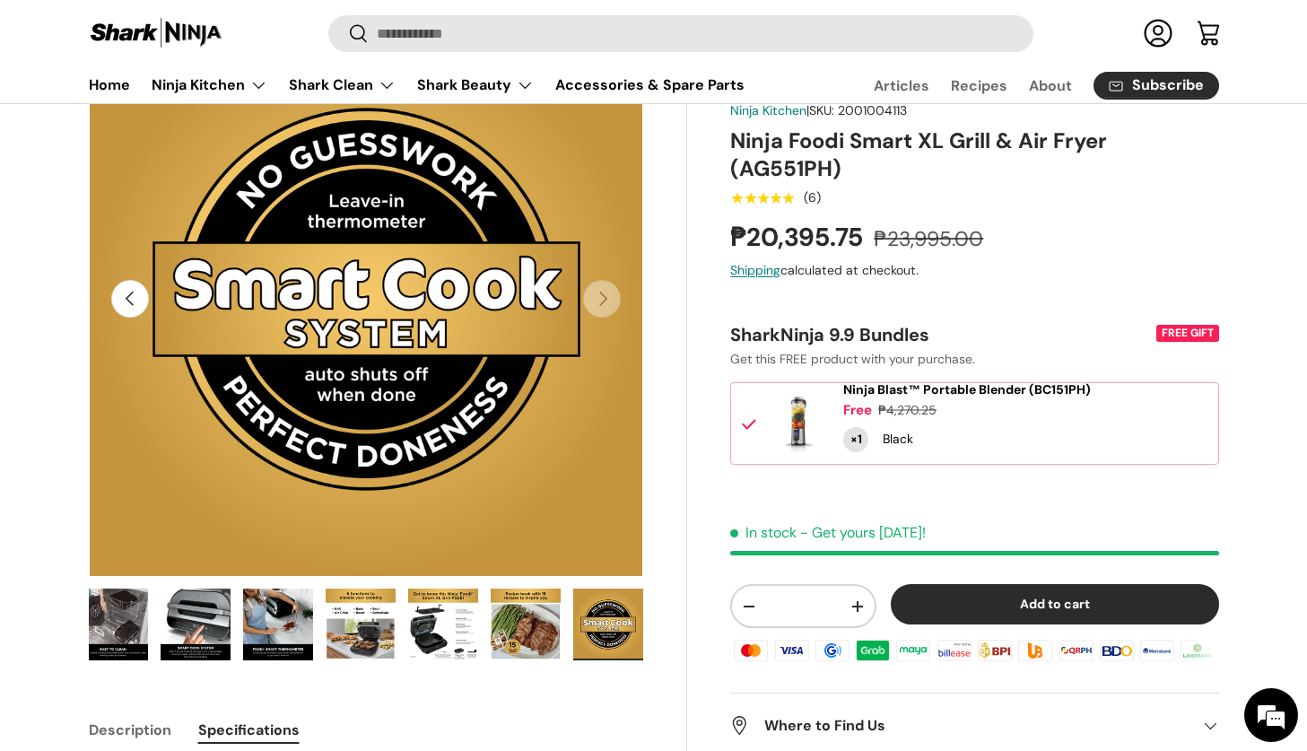
click at [126, 288] on button "Previous" at bounding box center [130, 299] width 38 height 38
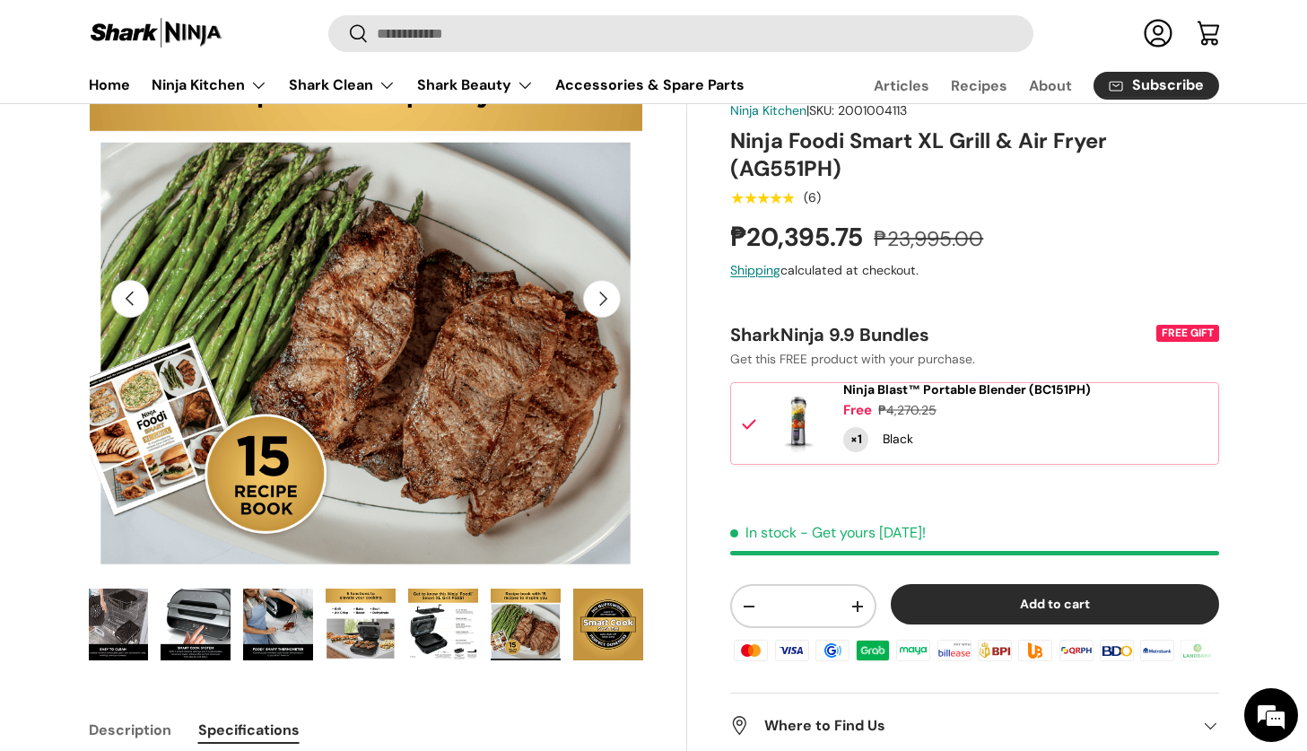
click at [126, 288] on button "Previous" at bounding box center [130, 299] width 38 height 38
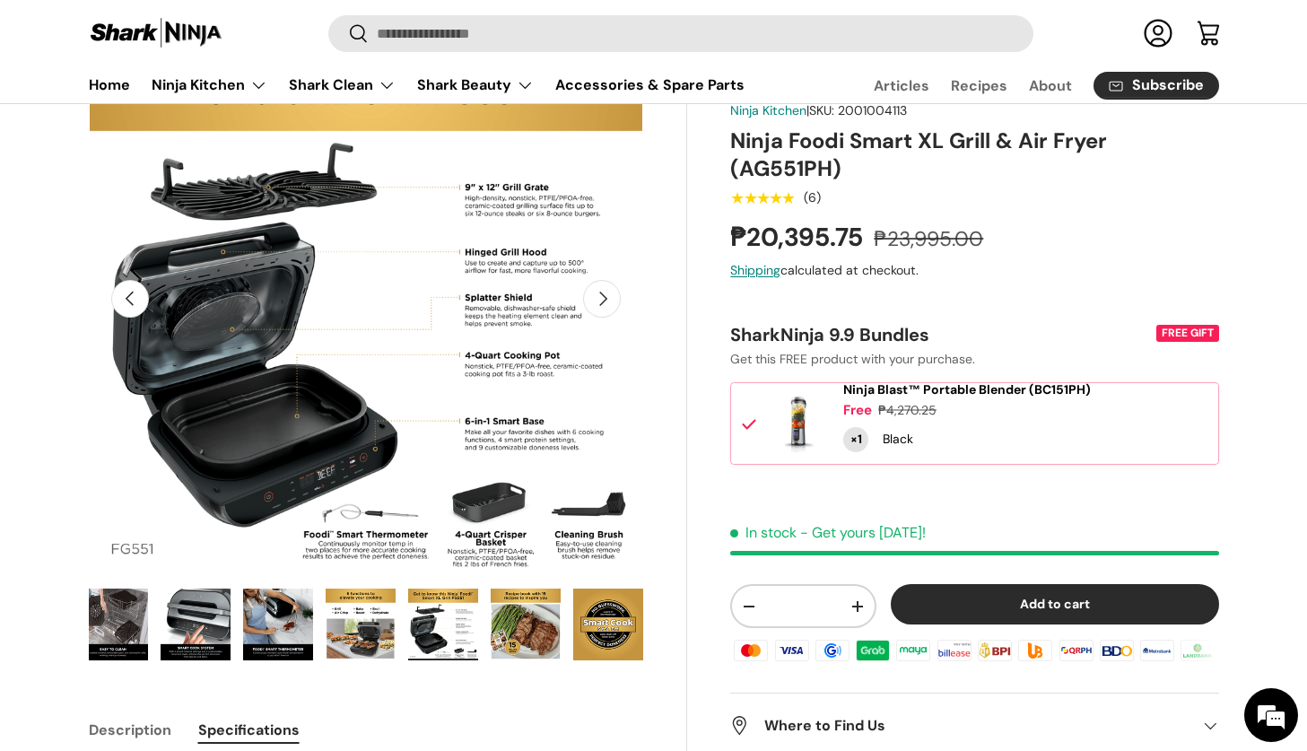
click at [126, 288] on button "Previous" at bounding box center [130, 299] width 38 height 38
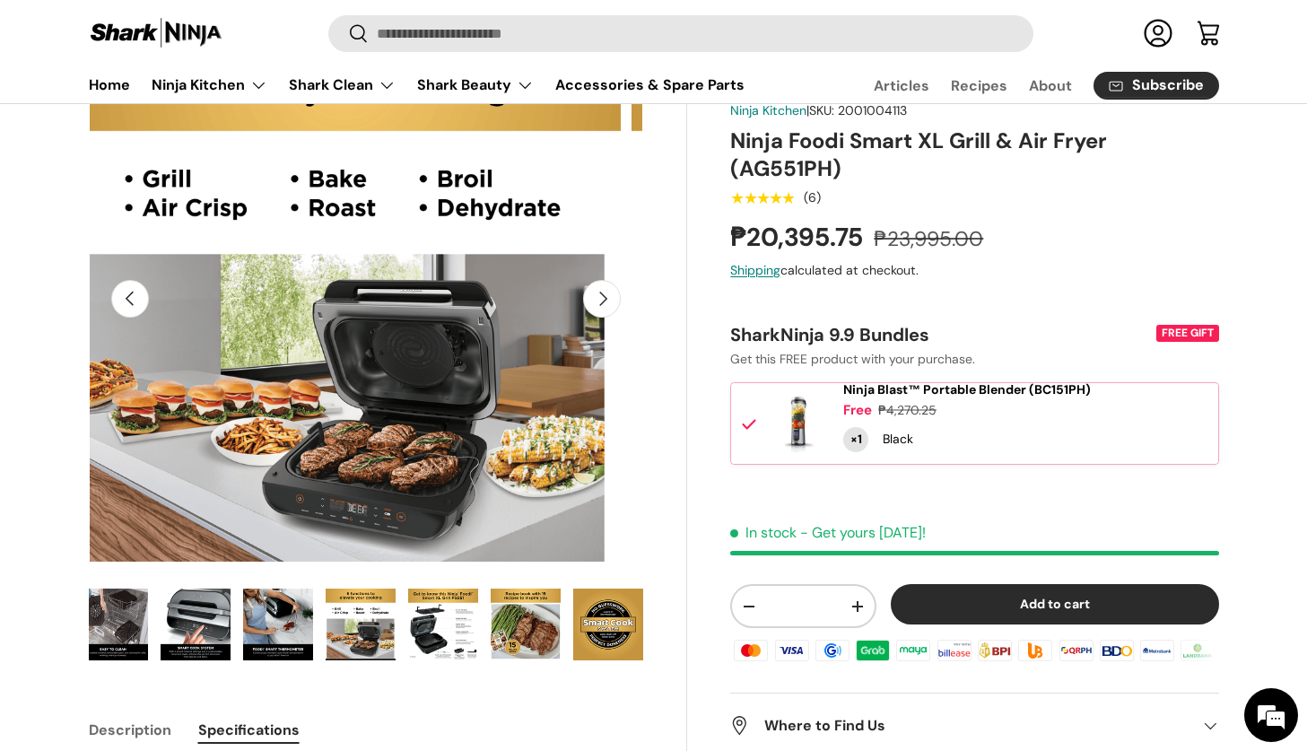
scroll to position [0, 7333]
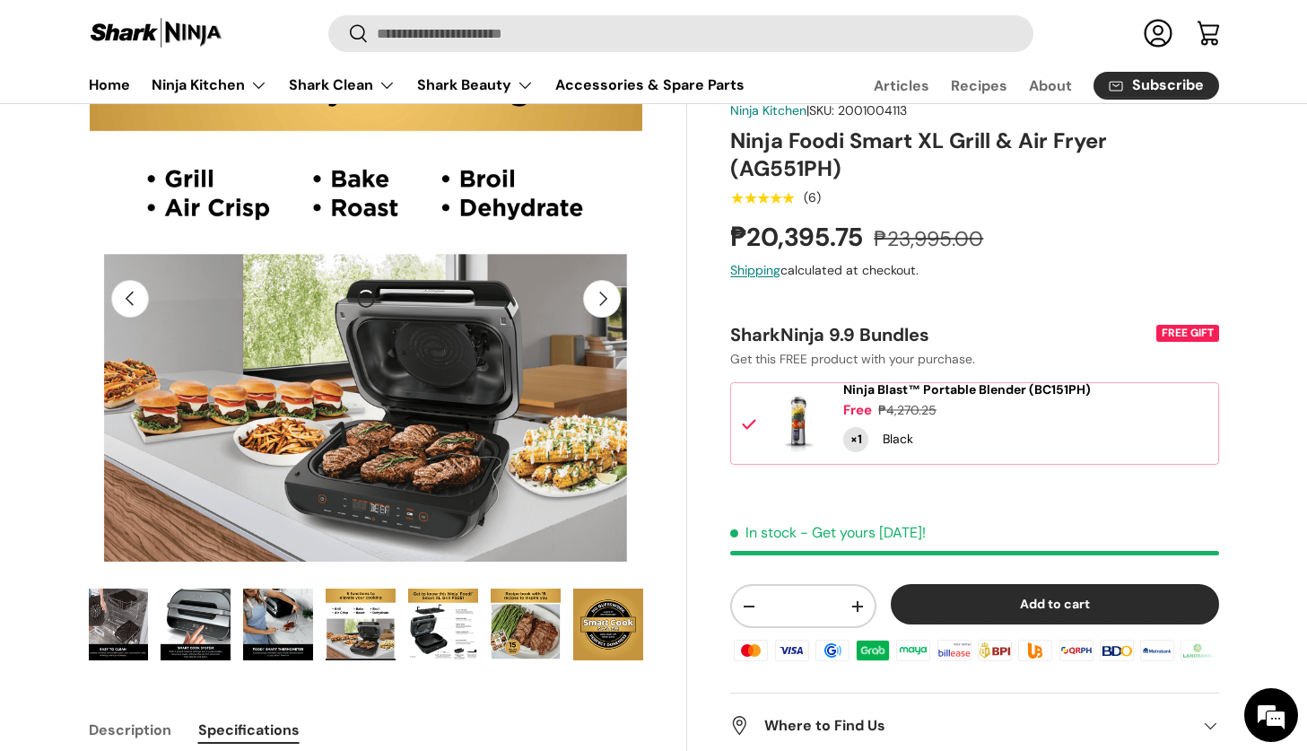
click at [625, 298] on img "Gallery Viewer" at bounding box center [366, 299] width 555 height 555
click at [614, 298] on button "Next" at bounding box center [602, 299] width 38 height 38
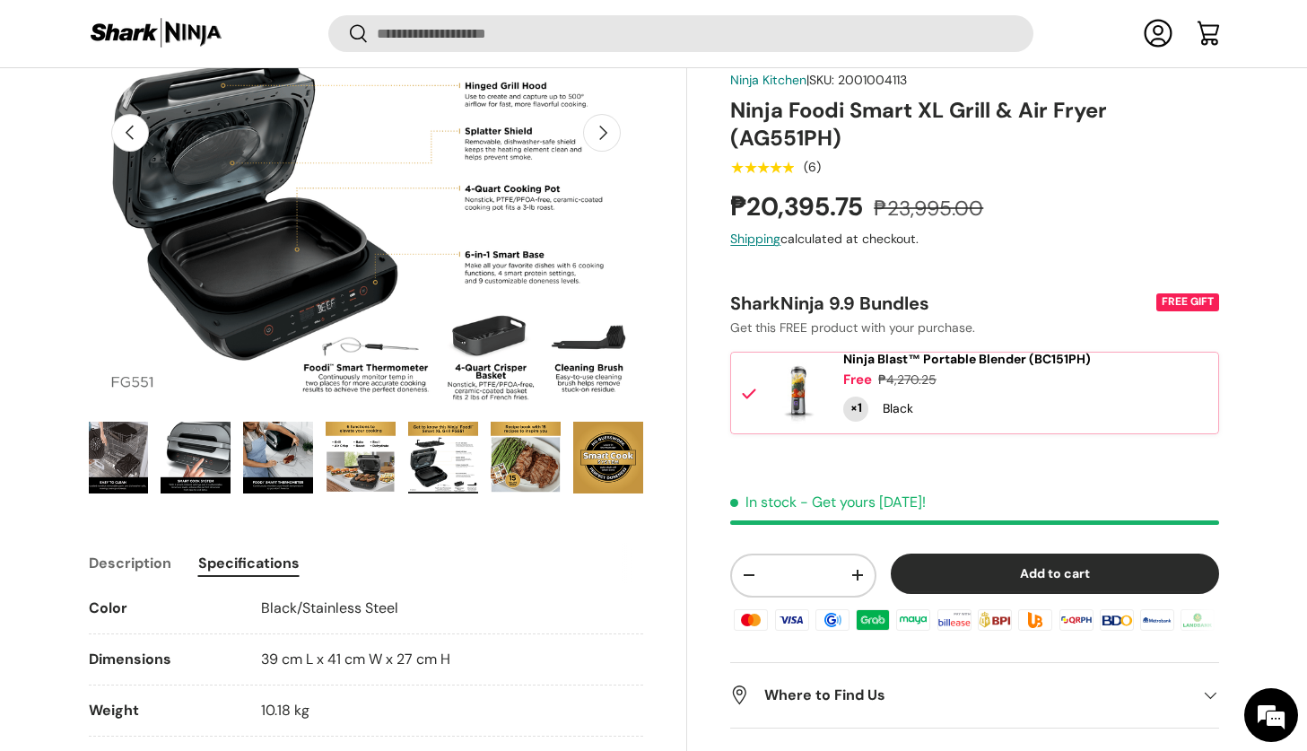
scroll to position [329, 0]
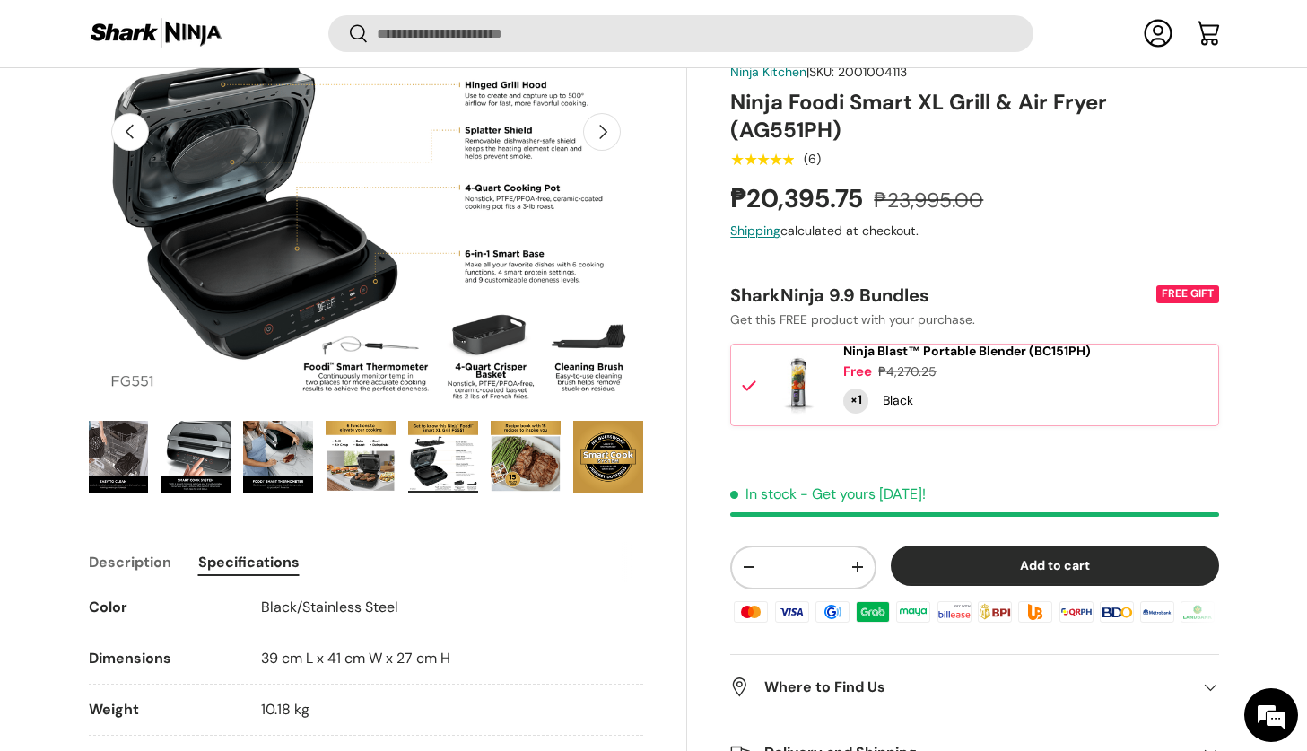
click at [120, 457] on img "Gallery Viewer" at bounding box center [113, 457] width 70 height 72
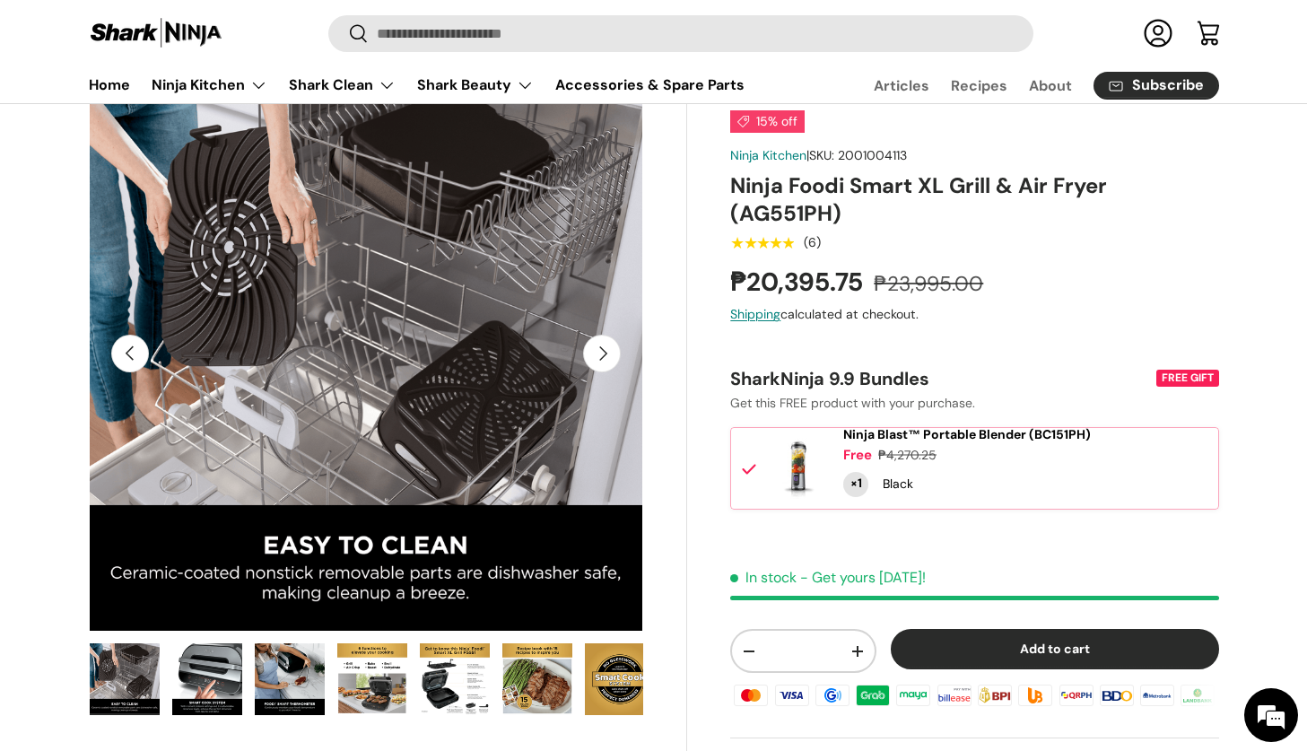
scroll to position [115, 0]
